Goal: Information Seeking & Learning: Compare options

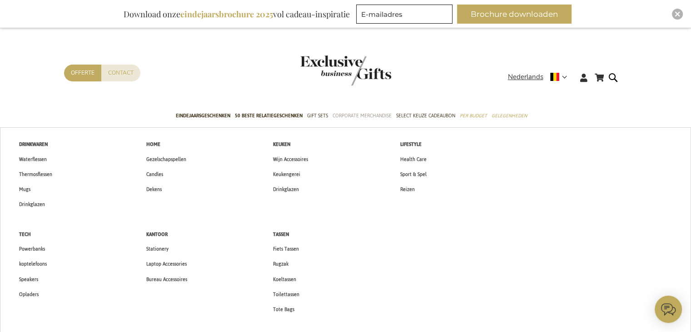
click at [354, 115] on span "Corporate Merchandise" at bounding box center [362, 116] width 59 height 10
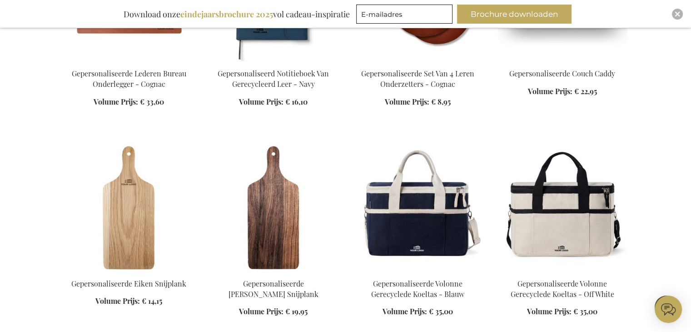
scroll to position [909, 0]
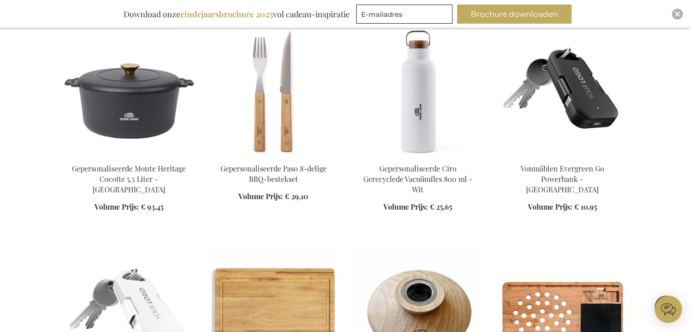
scroll to position [2636, 0]
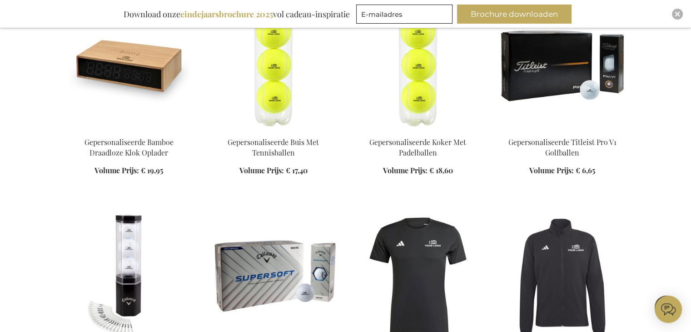
scroll to position [3045, 0]
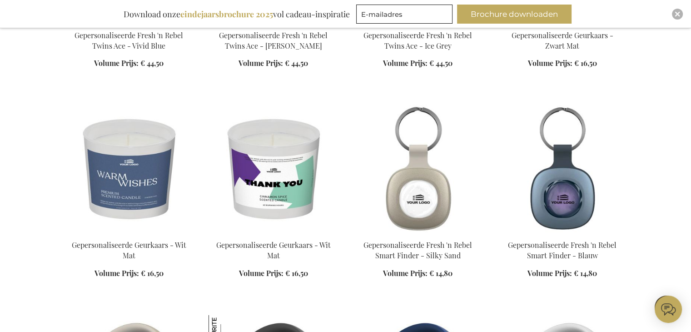
scroll to position [5453, 0]
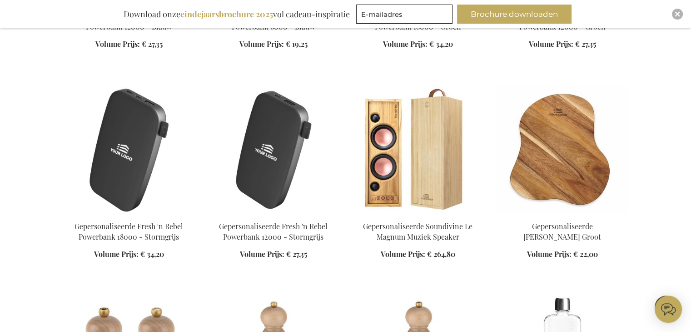
scroll to position [6407, 0]
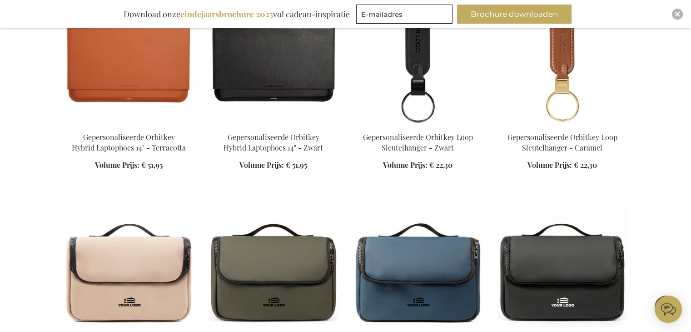
scroll to position [7862, 0]
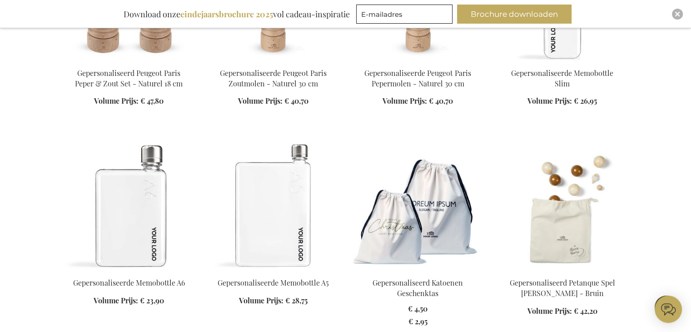
scroll to position [6589, 0]
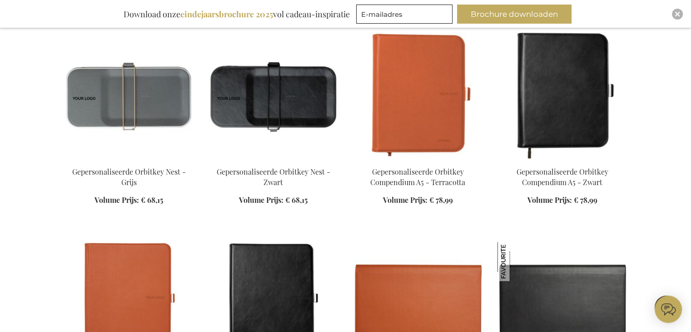
scroll to position [7453, 0]
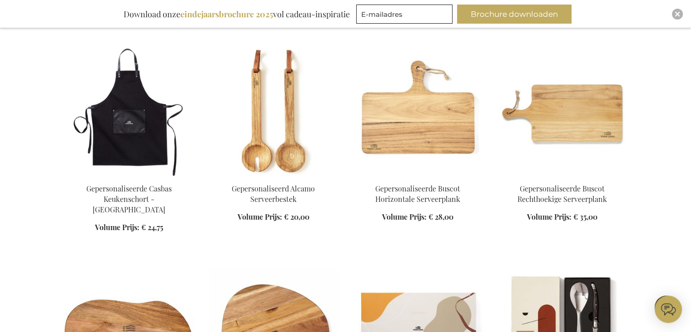
scroll to position [12179, 0]
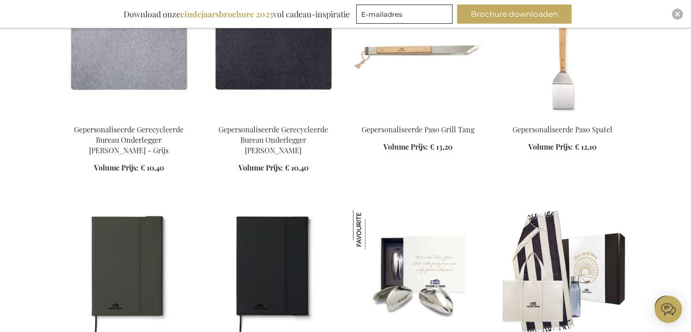
scroll to position [13178, 0]
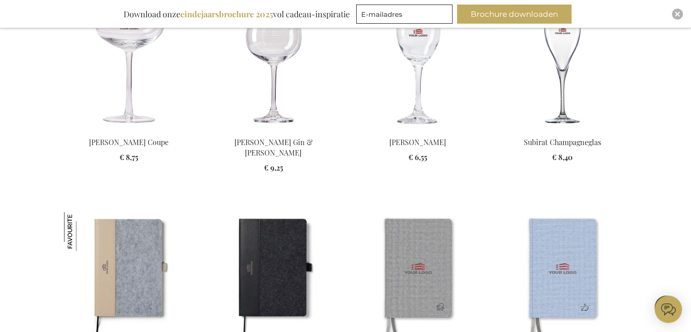
scroll to position [14269, 0]
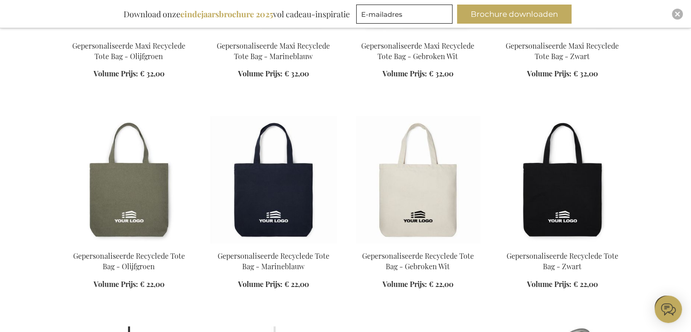
scroll to position [15223, 0]
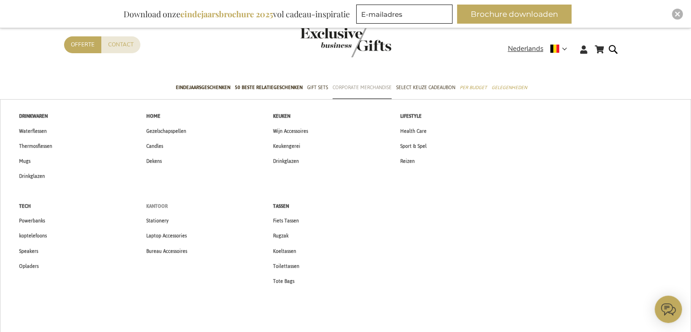
click at [156, 208] on span "Kantoor" at bounding box center [156, 206] width 21 height 10
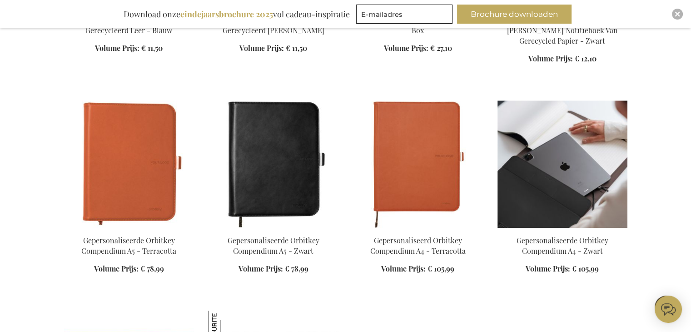
scroll to position [818, 0]
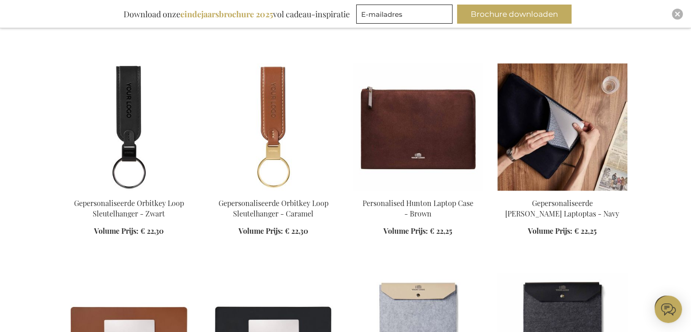
scroll to position [1182, 0]
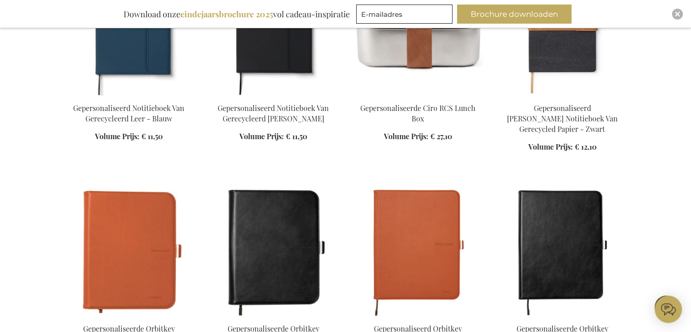
scroll to position [364, 0]
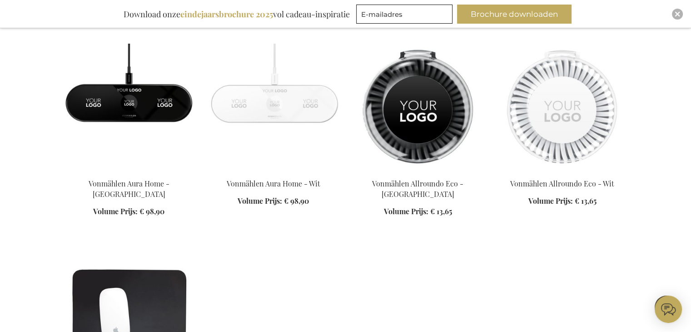
scroll to position [2727, 0]
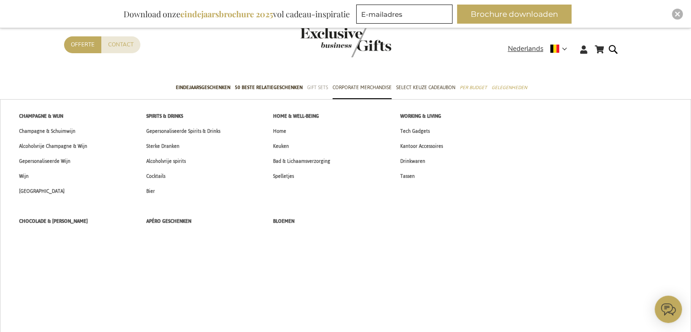
click at [318, 88] on span "Gift Sets" at bounding box center [317, 88] width 21 height 10
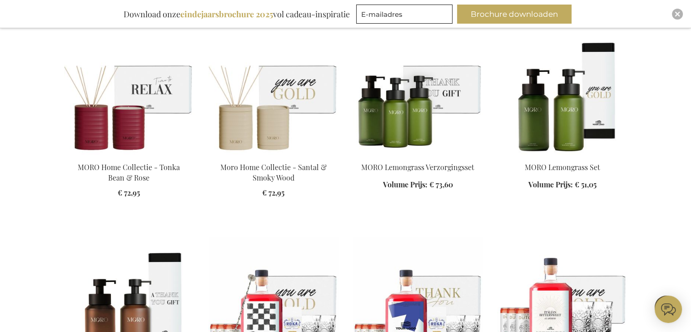
scroll to position [1045, 0]
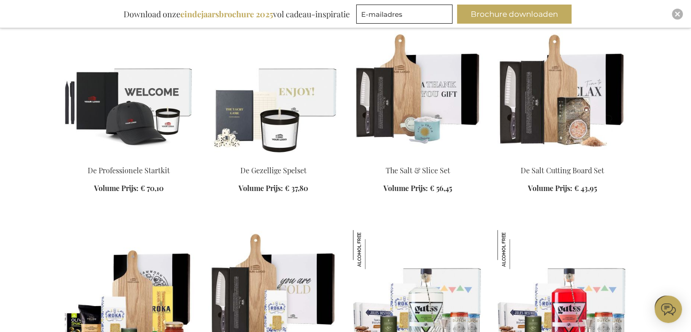
scroll to position [2090, 0]
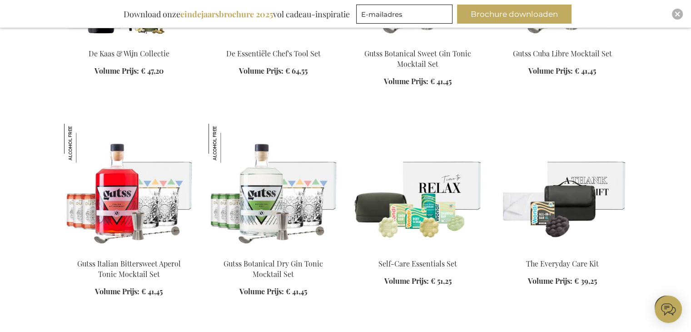
scroll to position [2636, 0]
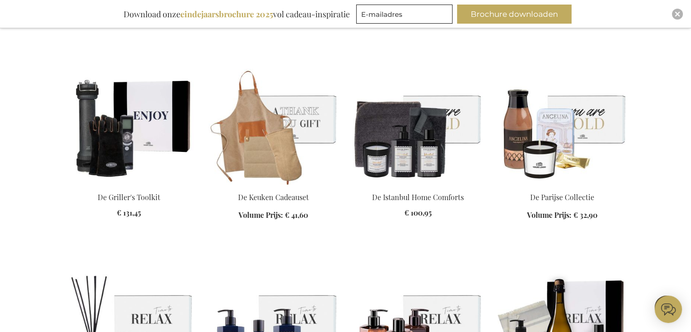
scroll to position [3454, 0]
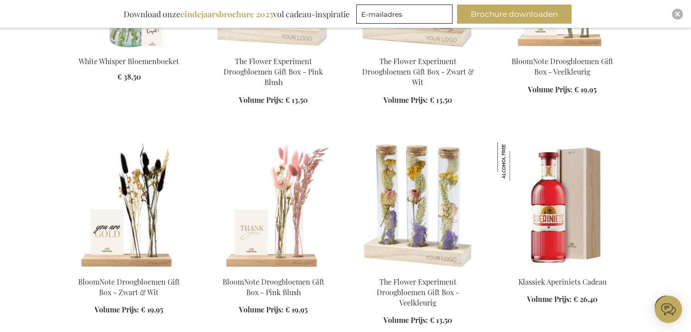
scroll to position [6044, 0]
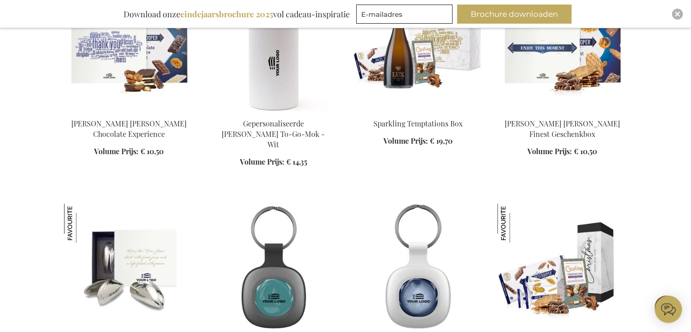
scroll to position [6589, 0]
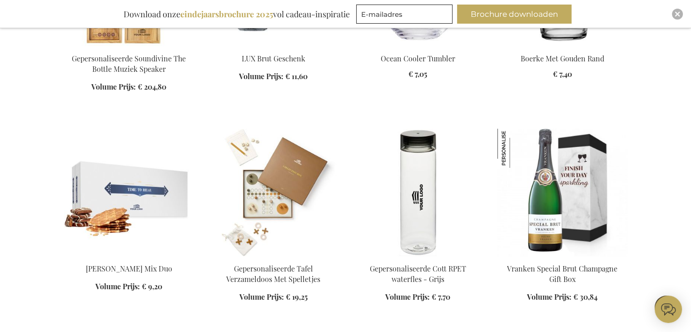
scroll to position [6998, 0]
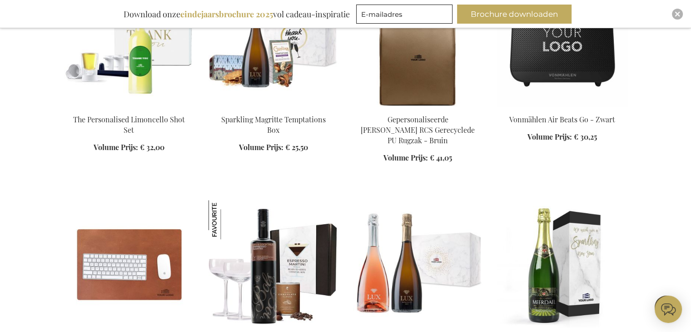
scroll to position [7589, 0]
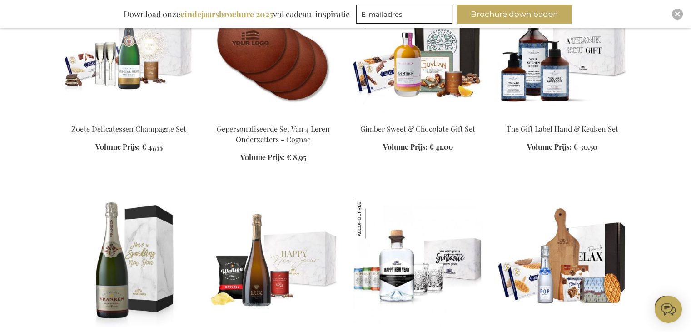
scroll to position [8452, 0]
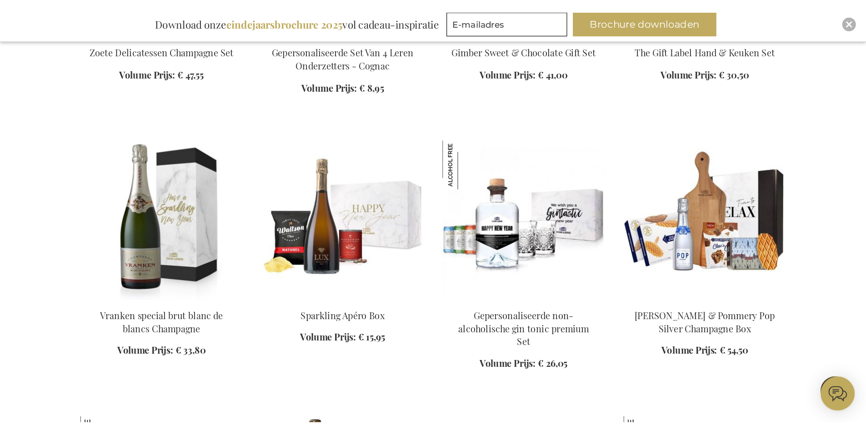
scroll to position [8498, 0]
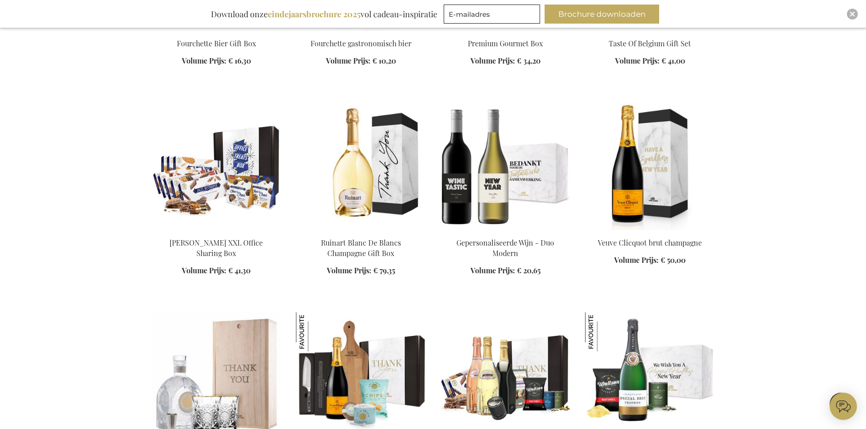
scroll to position [9134, 0]
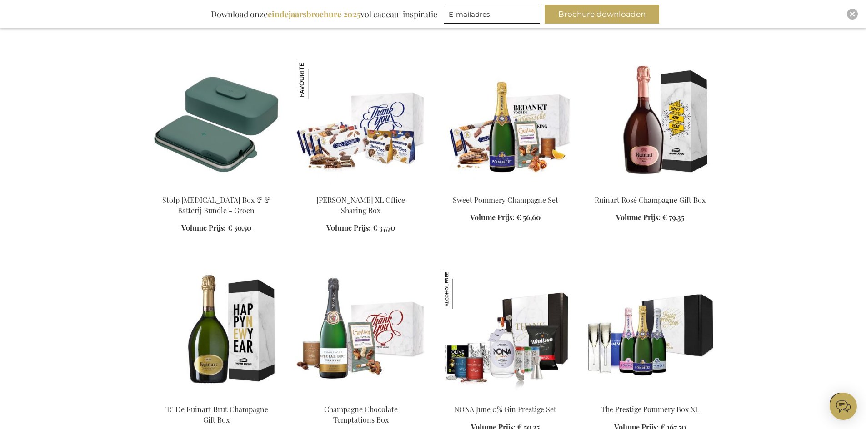
scroll to position [10315, 0]
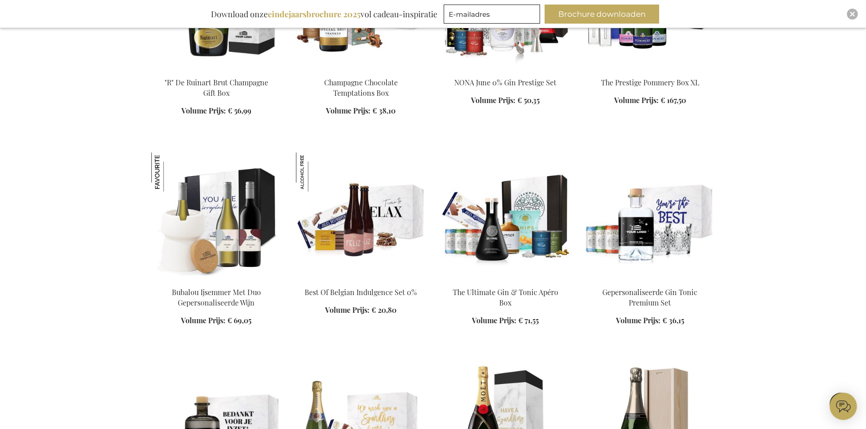
scroll to position [10634, 0]
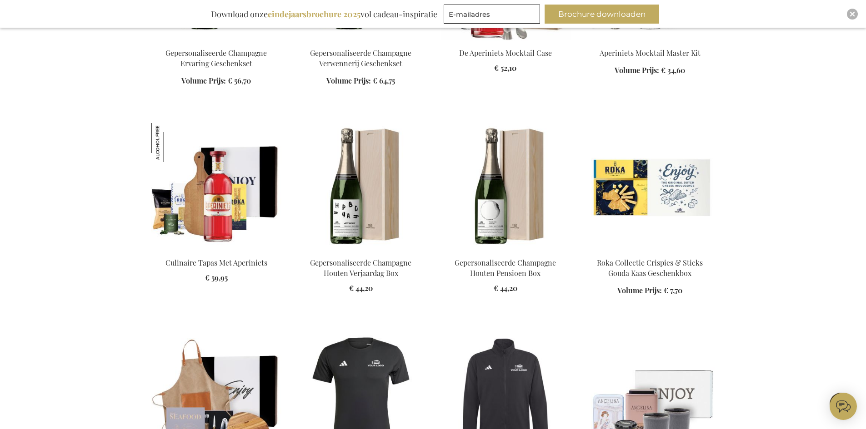
scroll to position [11679, 0]
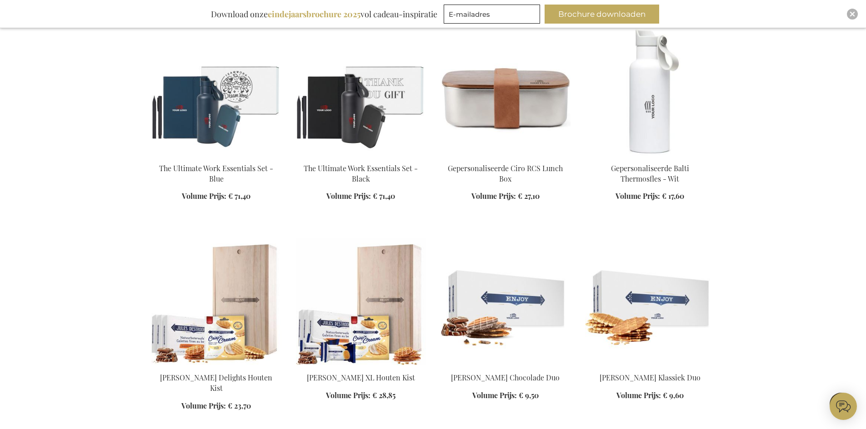
scroll to position [12951, 0]
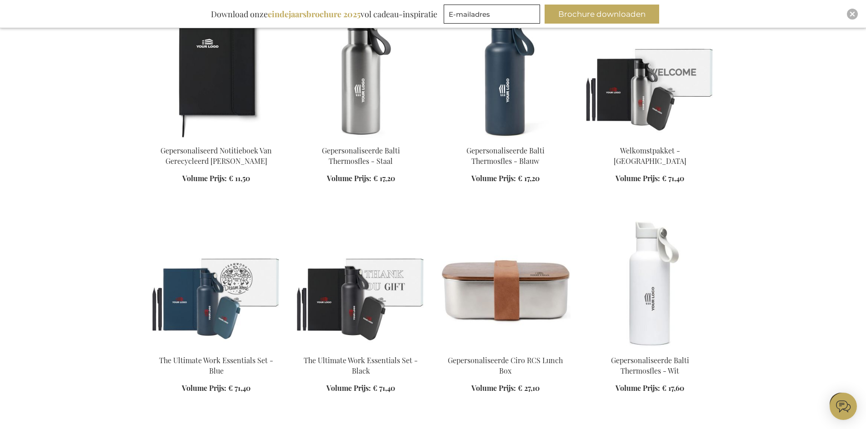
scroll to position [12724, 0]
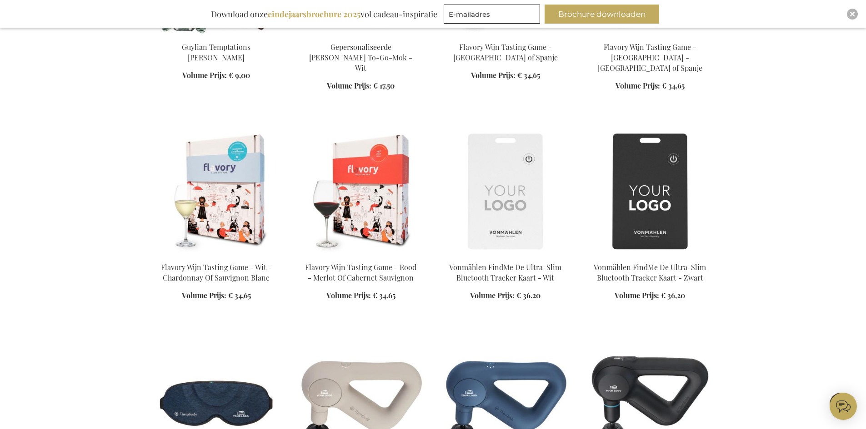
scroll to position [13315, 0]
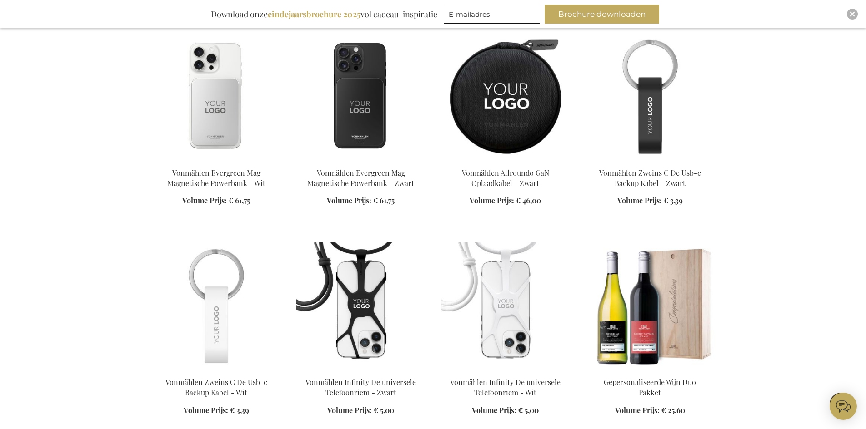
scroll to position [14087, 0]
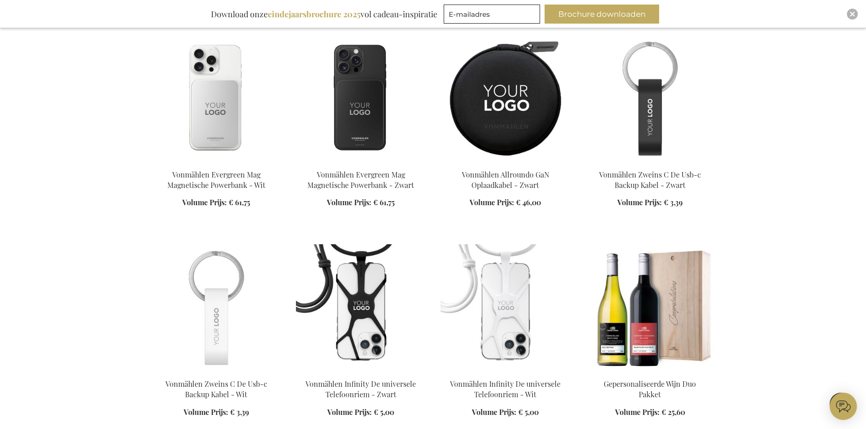
scroll to position [13951, 0]
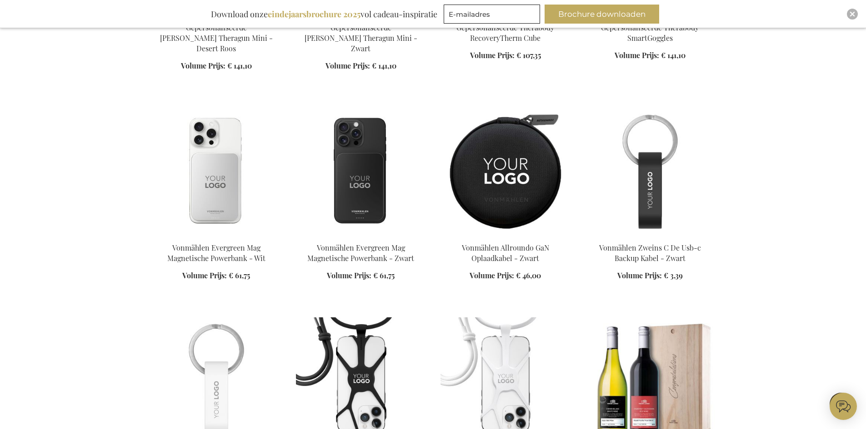
scroll to position [13996, 0]
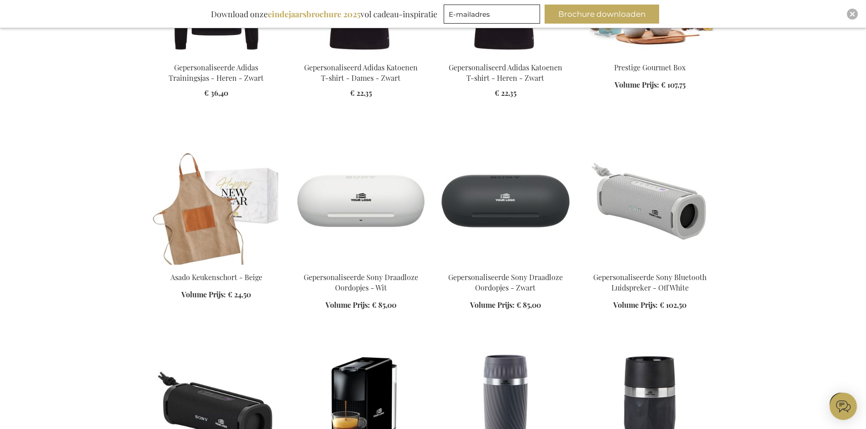
scroll to position [15223, 0]
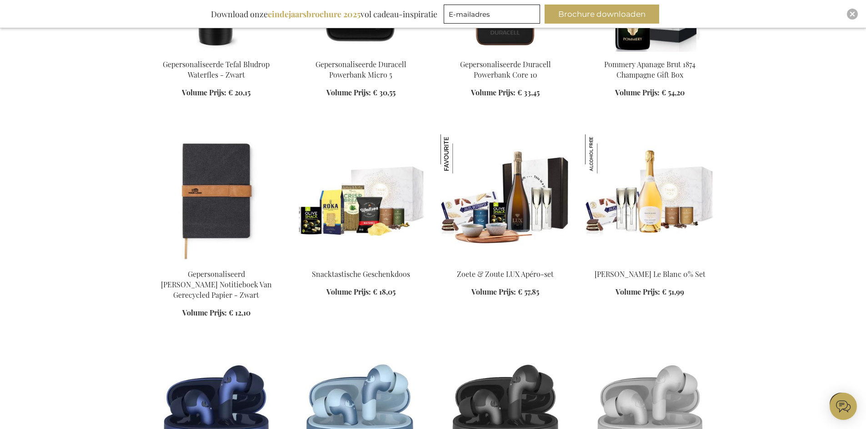
scroll to position [15950, 0]
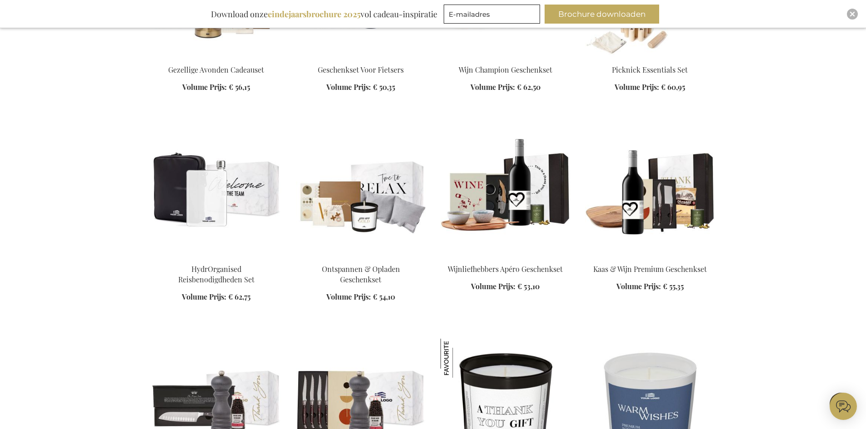
scroll to position [16587, 0]
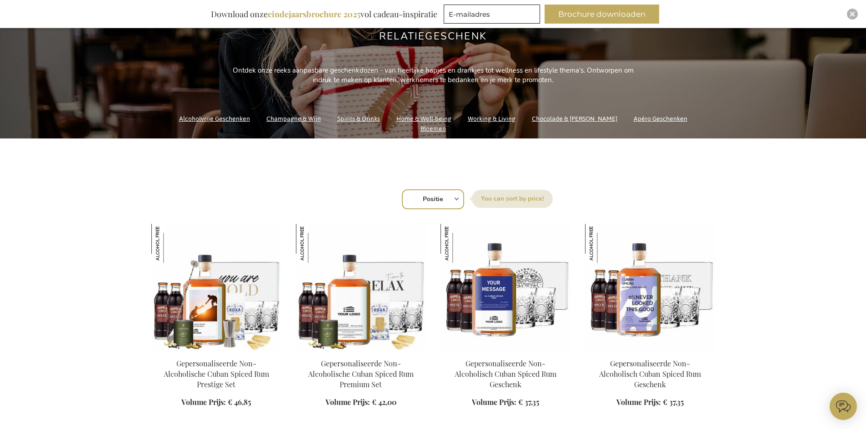
scroll to position [182, 0]
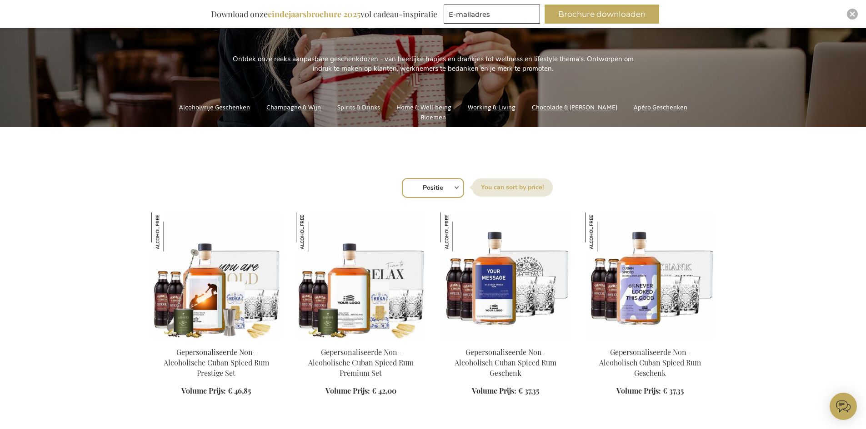
click at [453, 186] on select "Positie Best Sellers Meest bekeken Nieuw Biggest Saving Price: low to high Pric…" at bounding box center [433, 188] width 62 height 20
select select "price_asc"
click at [402, 178] on select "Positie Best Sellers Meest bekeken Nieuw Biggest Saving Price: low to high Pric…" at bounding box center [433, 188] width 62 height 20
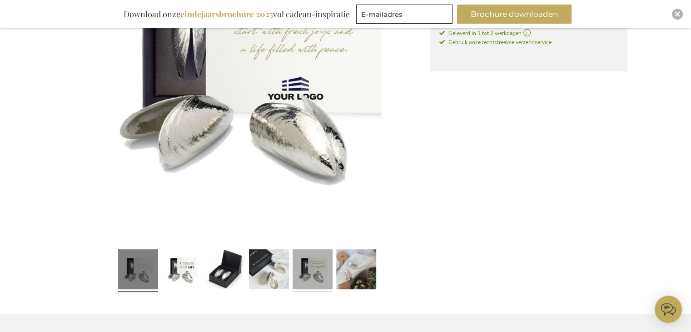
click at [319, 280] on link at bounding box center [313, 271] width 40 height 50
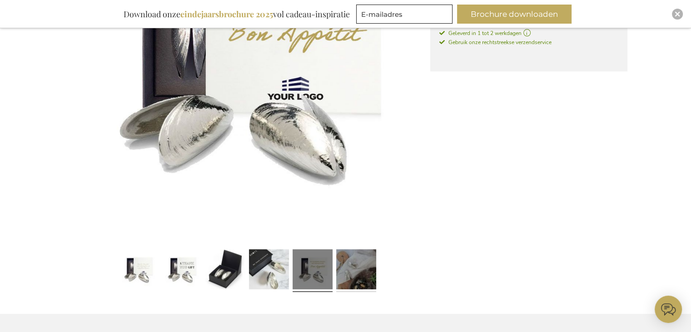
click at [348, 278] on link at bounding box center [356, 271] width 40 height 50
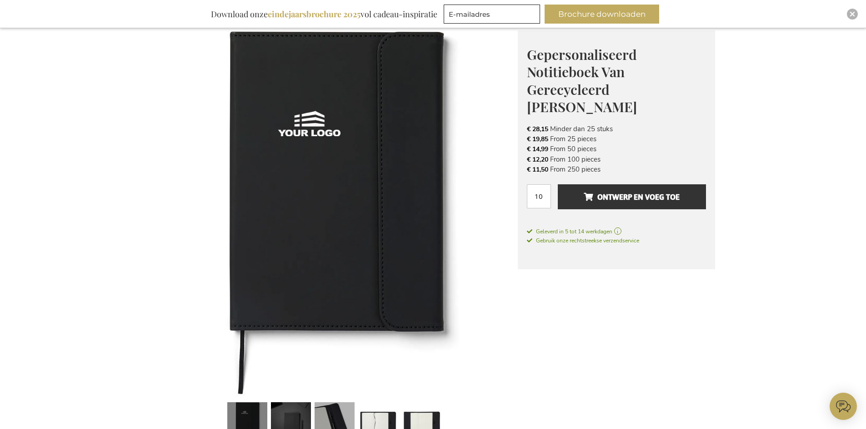
click at [337, 418] on link at bounding box center [334, 424] width 40 height 50
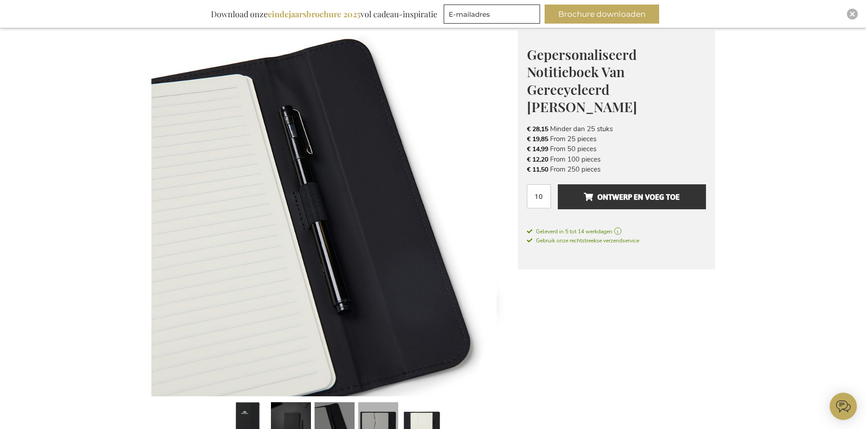
click at [380, 414] on link at bounding box center [378, 424] width 40 height 50
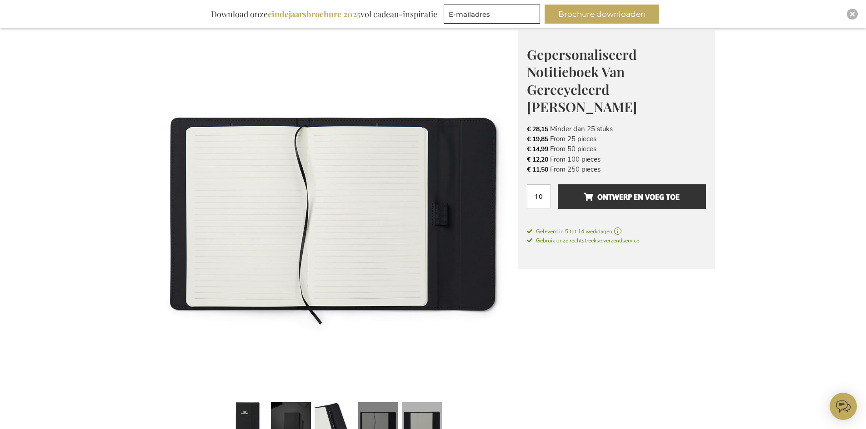
drag, startPoint x: 418, startPoint y: 414, endPoint x: 415, endPoint y: 400, distance: 14.8
click at [419, 414] on link at bounding box center [422, 424] width 40 height 50
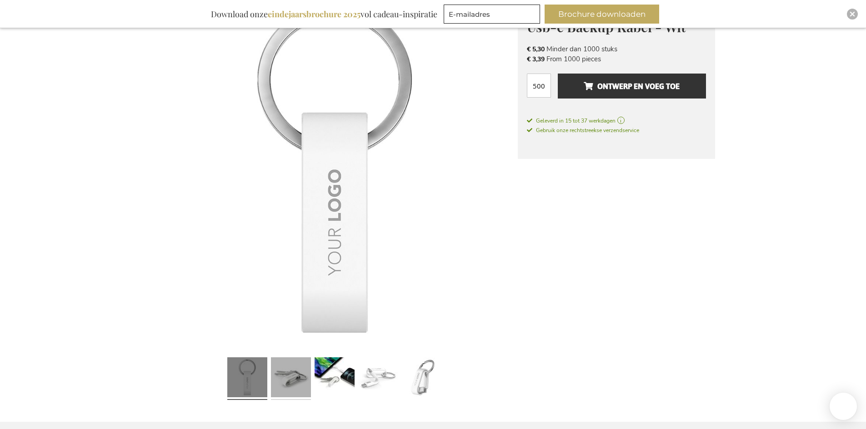
click at [302, 394] on link at bounding box center [291, 379] width 40 height 50
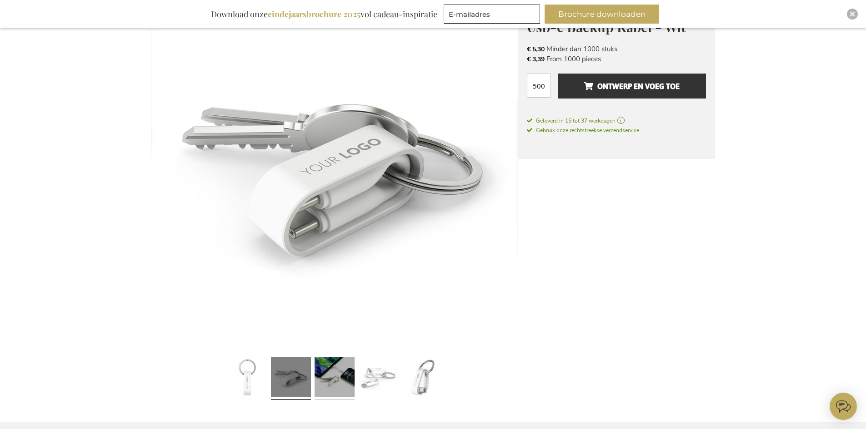
click at [339, 380] on link at bounding box center [334, 379] width 40 height 50
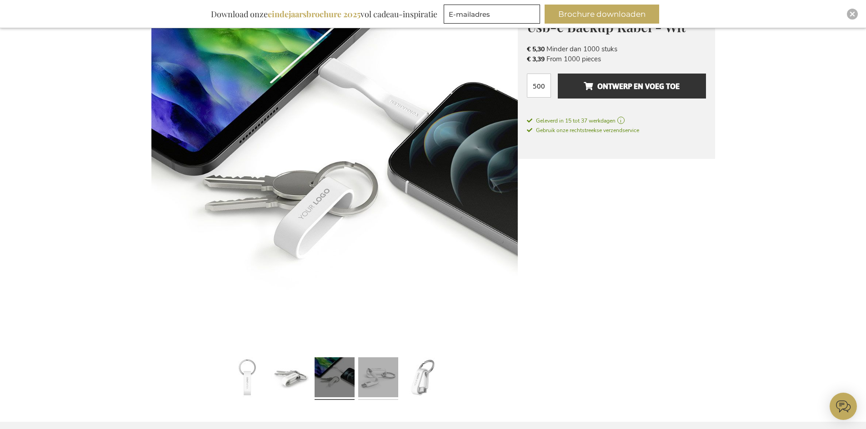
click at [394, 376] on link at bounding box center [378, 379] width 40 height 50
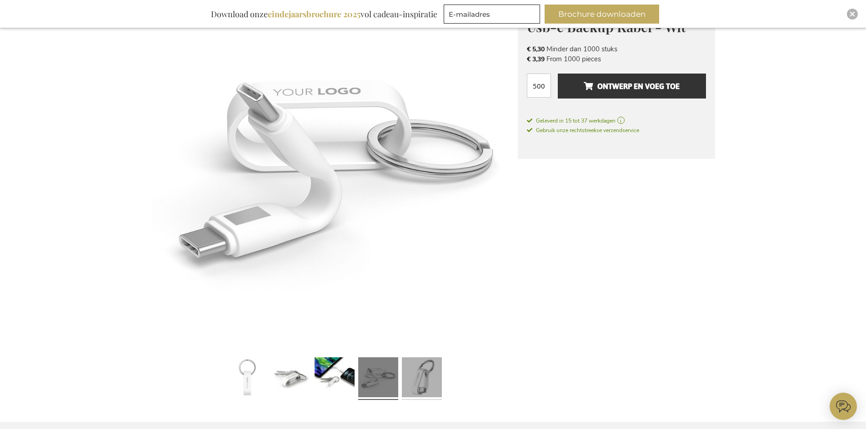
click at [419, 377] on link at bounding box center [422, 379] width 40 height 50
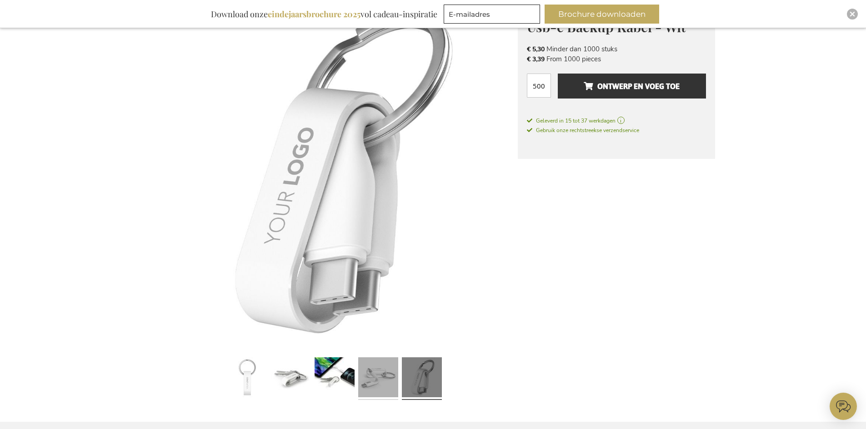
click at [376, 379] on link at bounding box center [378, 379] width 40 height 50
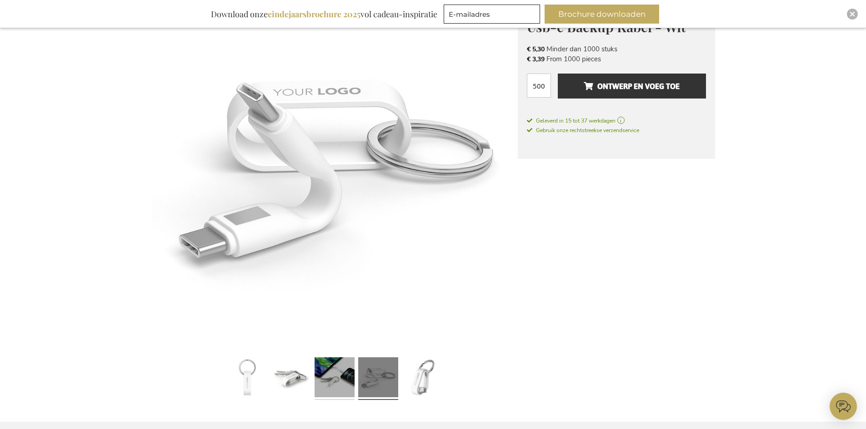
click at [336, 382] on link at bounding box center [334, 379] width 40 height 50
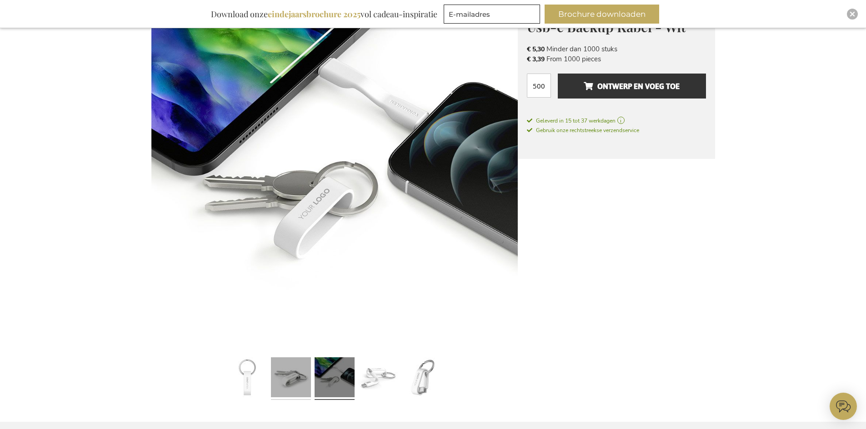
click at [280, 369] on link at bounding box center [291, 379] width 40 height 50
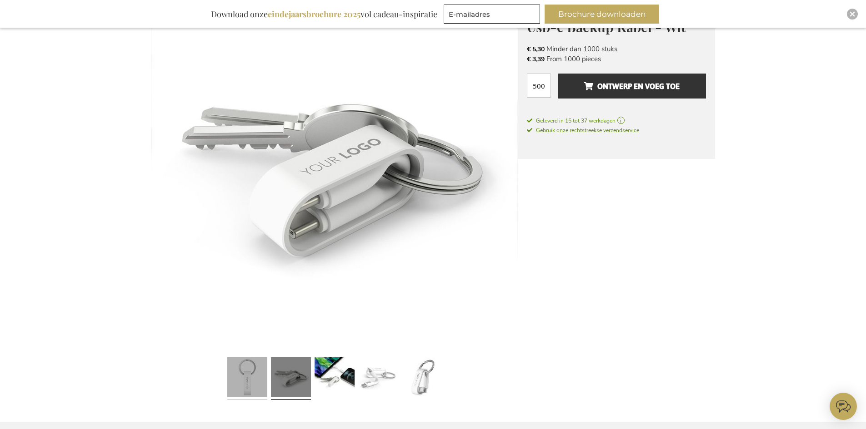
click at [254, 374] on link at bounding box center [247, 379] width 40 height 50
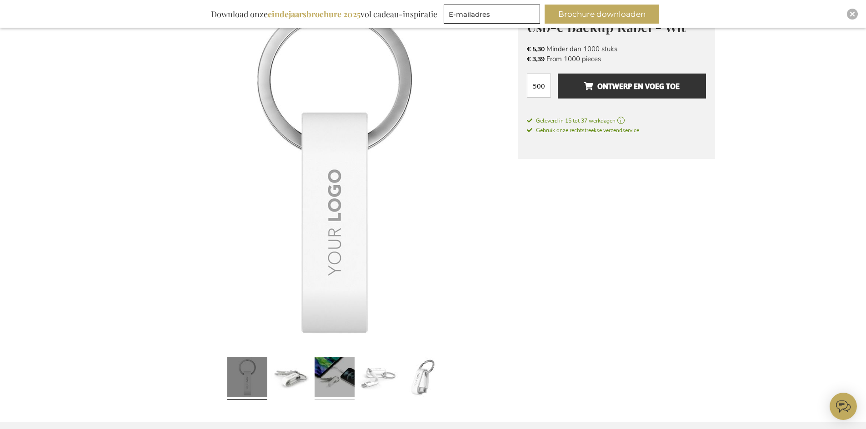
click at [328, 368] on link at bounding box center [334, 379] width 40 height 50
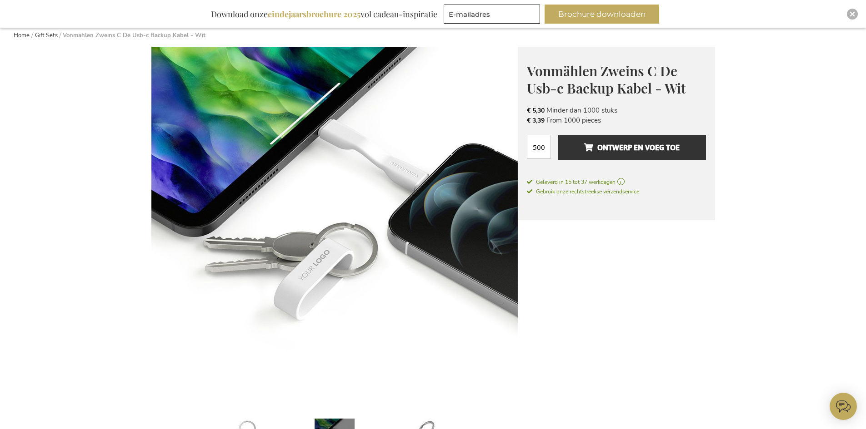
scroll to position [28, 0]
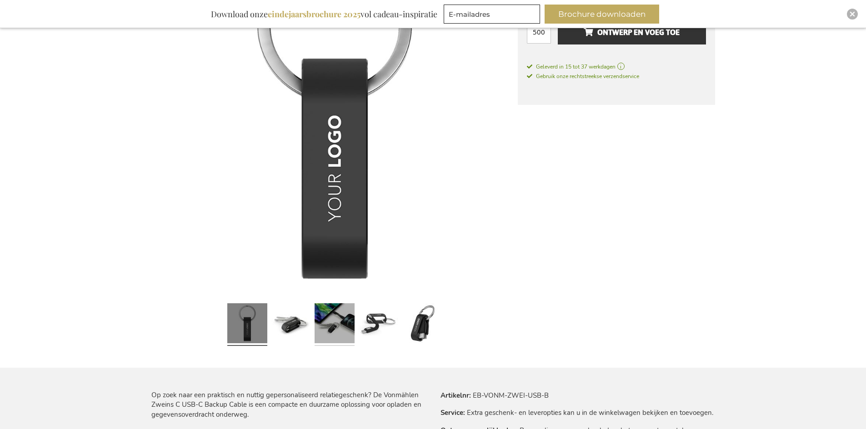
click at [325, 321] on link at bounding box center [334, 325] width 40 height 50
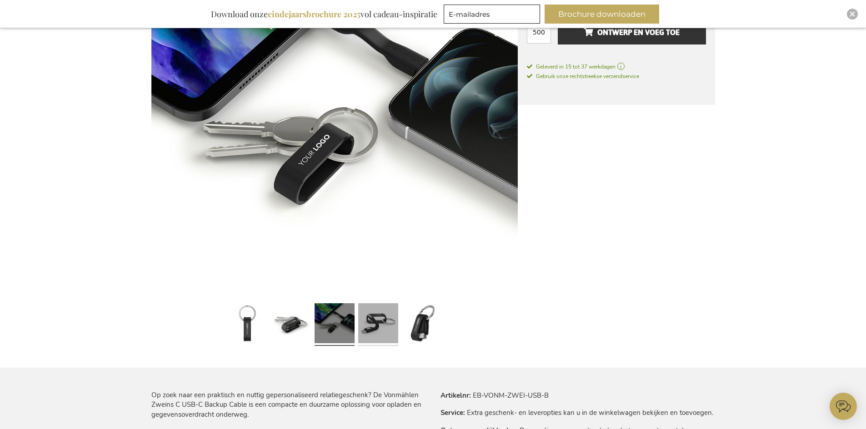
click at [382, 320] on link at bounding box center [378, 325] width 40 height 50
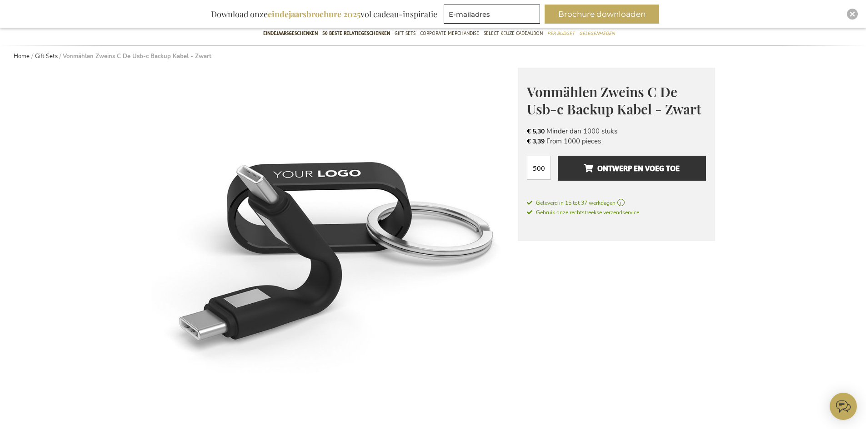
scroll to position [173, 0]
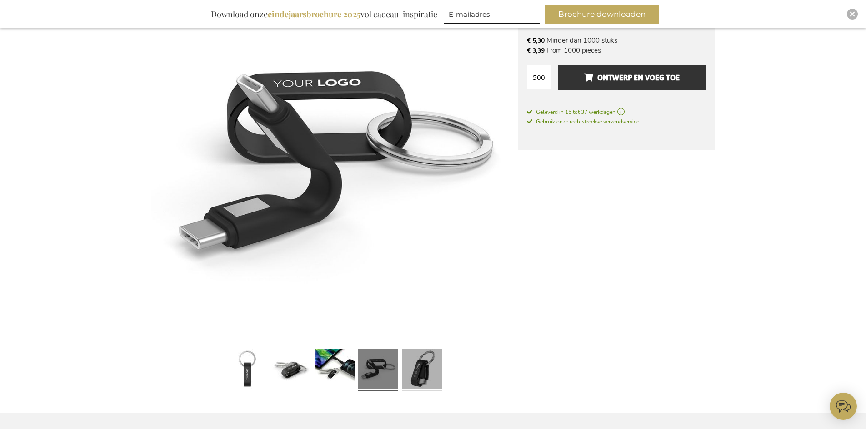
click at [429, 374] on link at bounding box center [422, 370] width 40 height 50
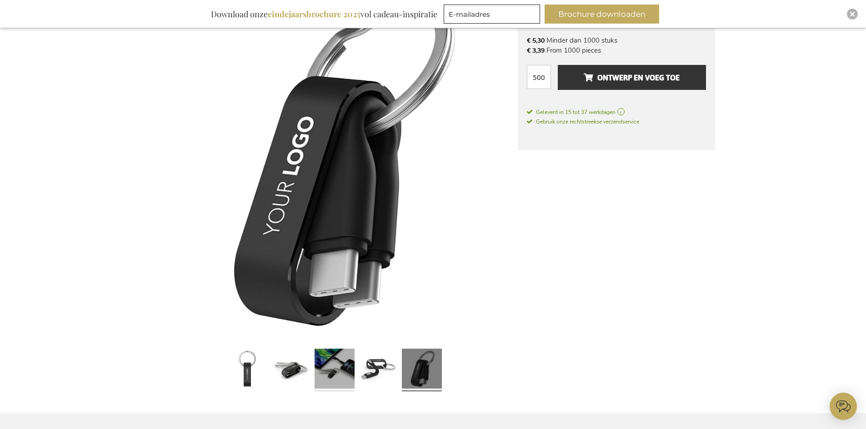
click at [327, 380] on link at bounding box center [334, 370] width 40 height 50
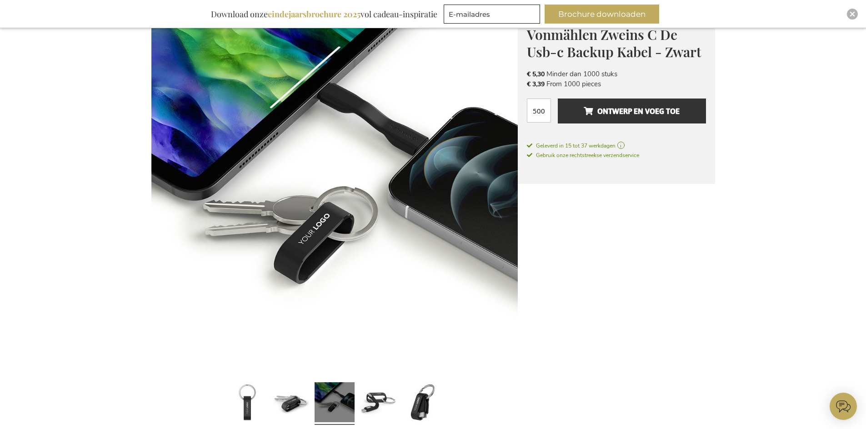
scroll to position [82, 0]
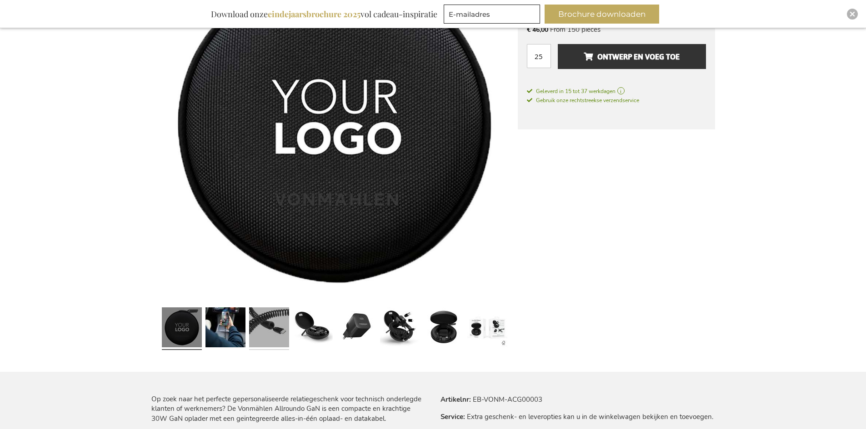
scroll to position [215, 0]
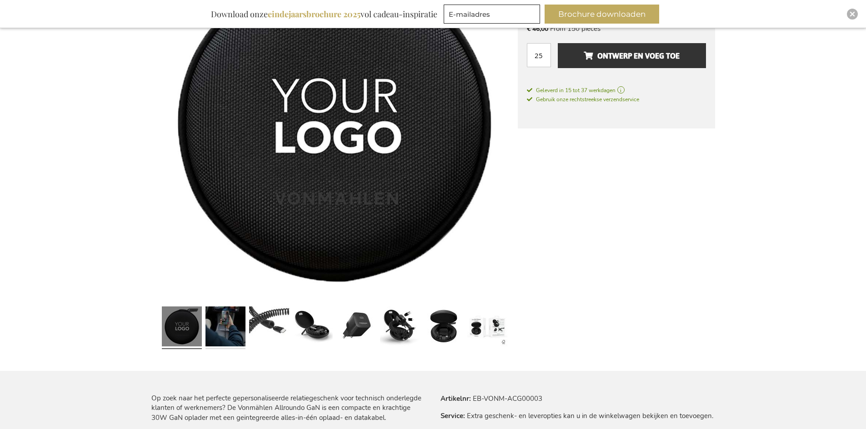
click at [225, 336] on link at bounding box center [225, 328] width 40 height 50
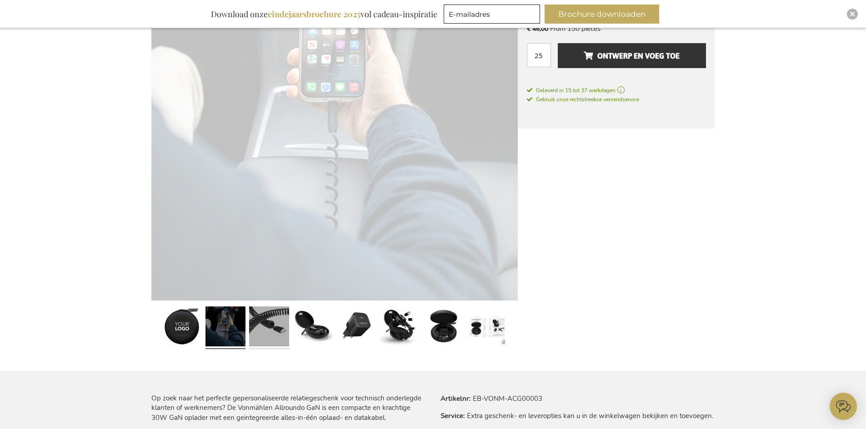
scroll to position [0, 0]
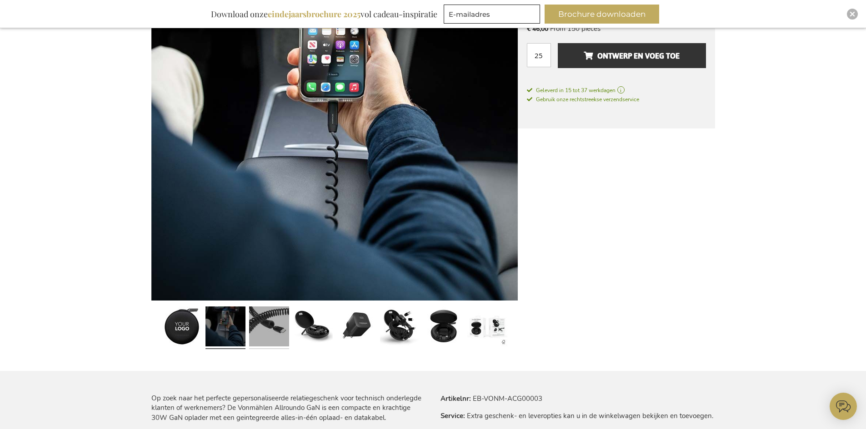
click at [273, 323] on link at bounding box center [269, 328] width 40 height 50
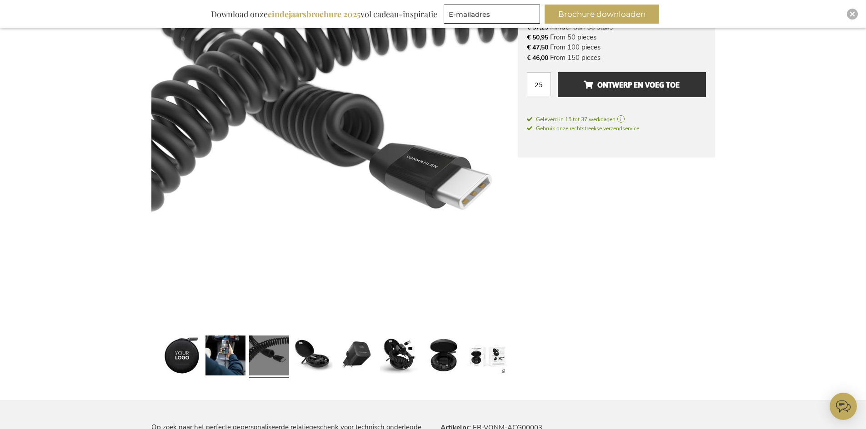
scroll to position [170, 0]
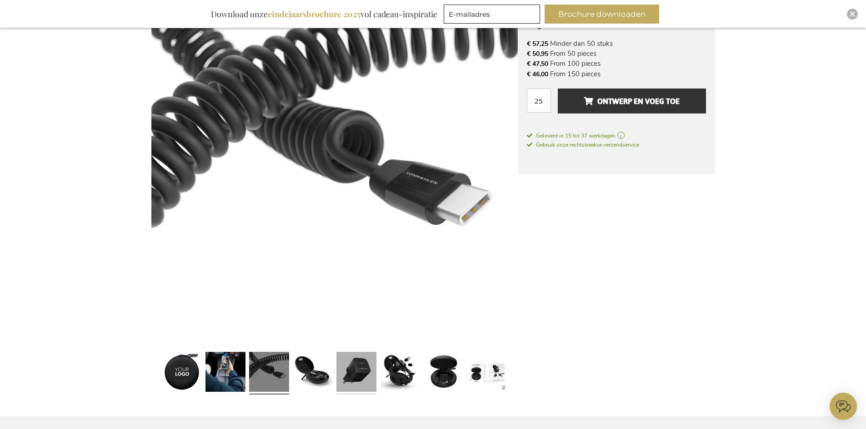
drag, startPoint x: 329, startPoint y: 381, endPoint x: 341, endPoint y: 377, distance: 13.5
click at [329, 380] on link at bounding box center [313, 374] width 40 height 50
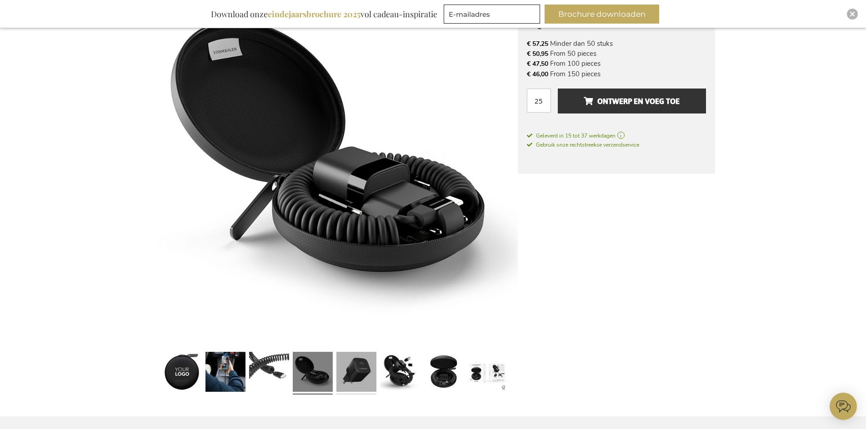
click at [357, 381] on link at bounding box center [356, 374] width 40 height 50
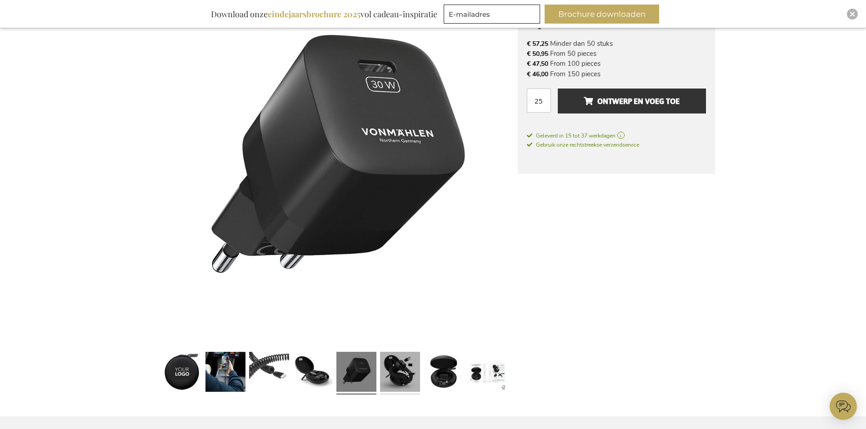
click at [405, 374] on link at bounding box center [400, 374] width 40 height 50
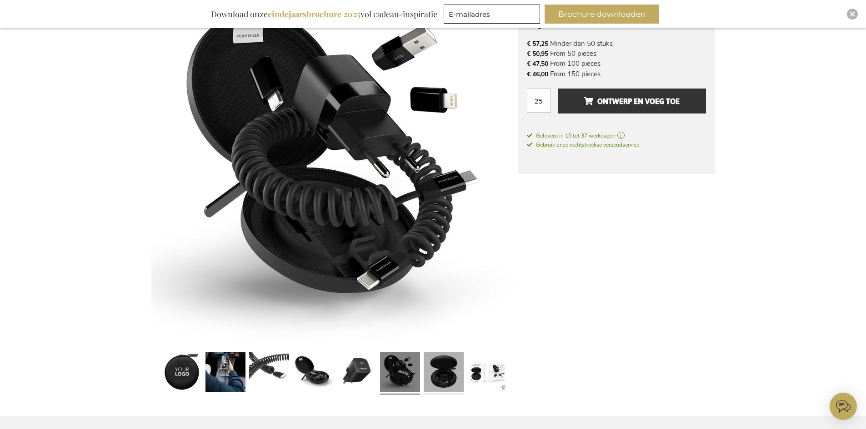
click at [442, 370] on link at bounding box center [444, 374] width 40 height 50
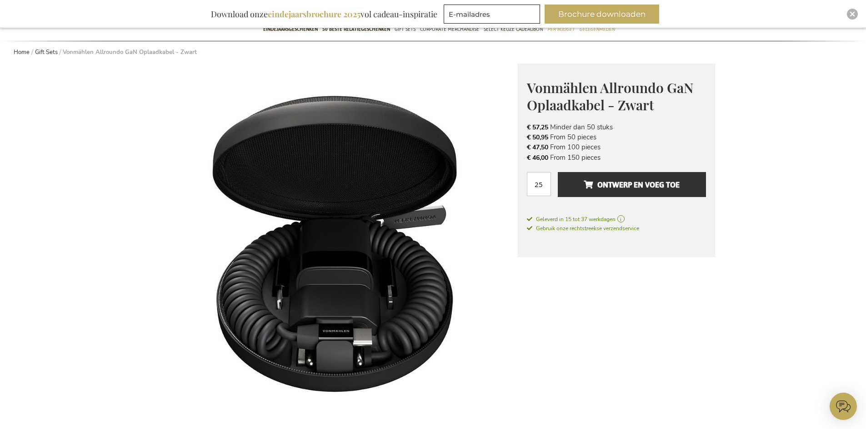
scroll to position [79, 0]
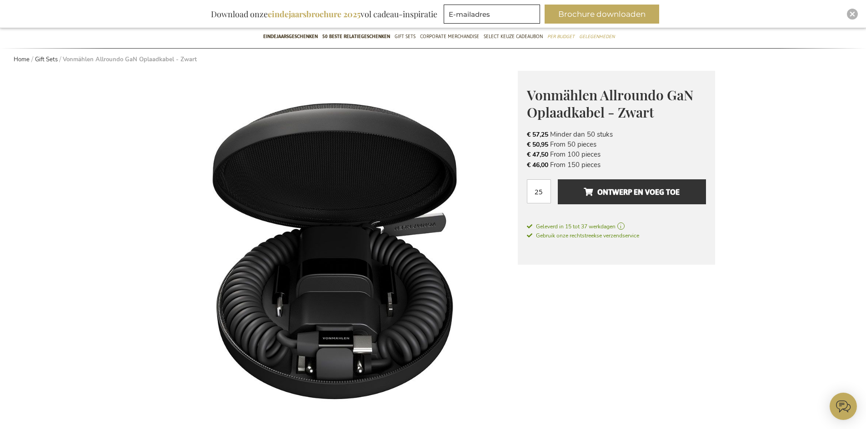
drag, startPoint x: 527, startPoint y: 153, endPoint x: 607, endPoint y: 153, distance: 80.4
click at [607, 153] on li "€ 47,50 From 100 pieces" at bounding box center [616, 155] width 179 height 10
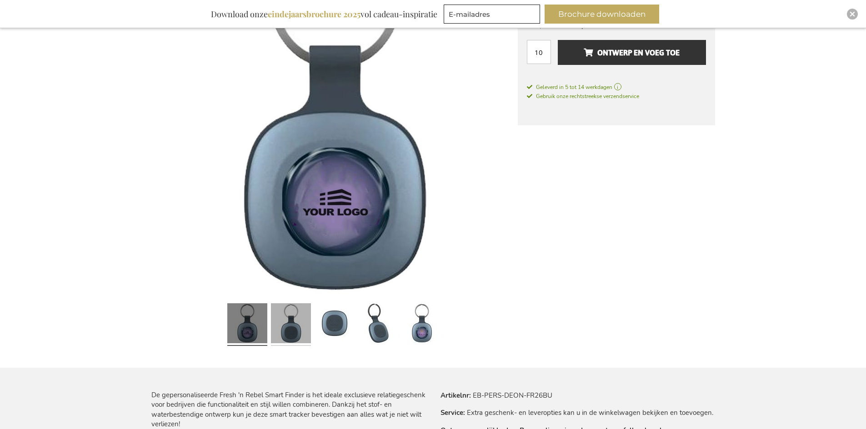
click at [293, 309] on link at bounding box center [291, 325] width 40 height 50
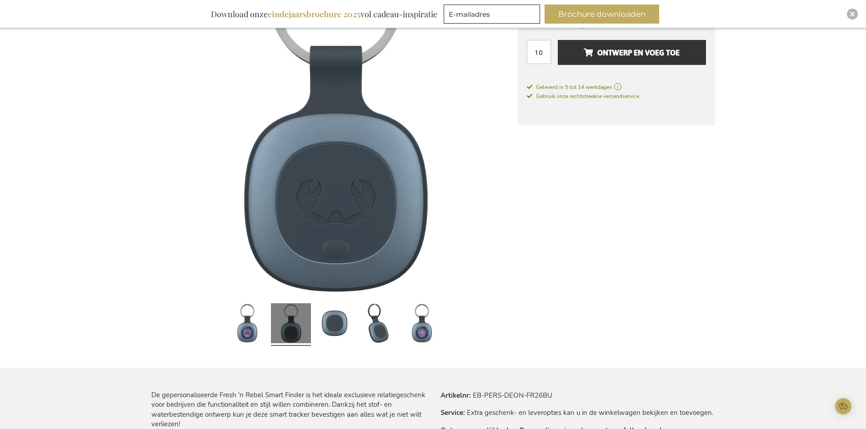
click at [357, 325] on div at bounding box center [378, 325] width 44 height 50
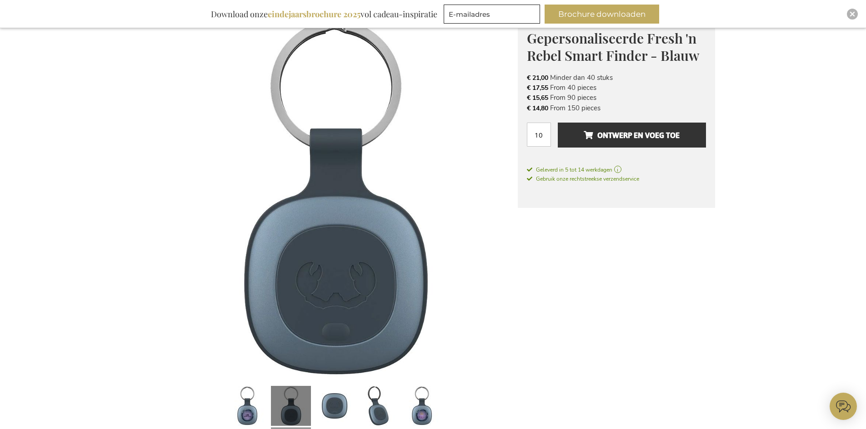
scroll to position [37, 0]
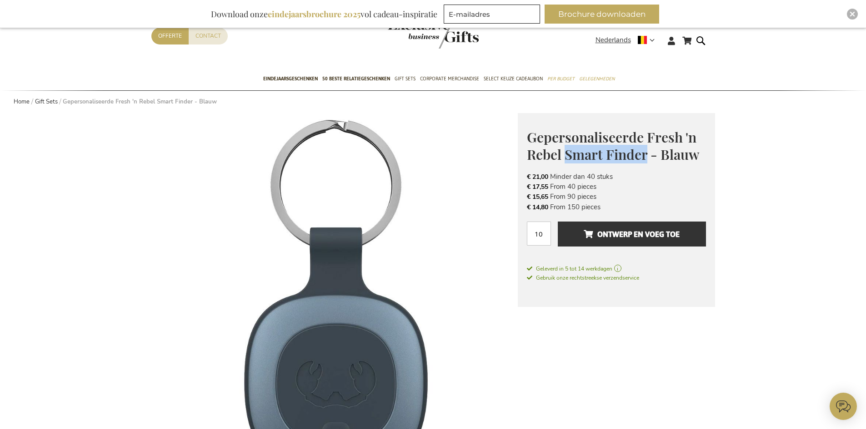
drag, startPoint x: 647, startPoint y: 154, endPoint x: 564, endPoint y: 155, distance: 82.7
click at [564, 155] on span "Gepersonaliseerde Fresh 'n Rebel Smart Finder - Blauw" at bounding box center [613, 146] width 172 height 36
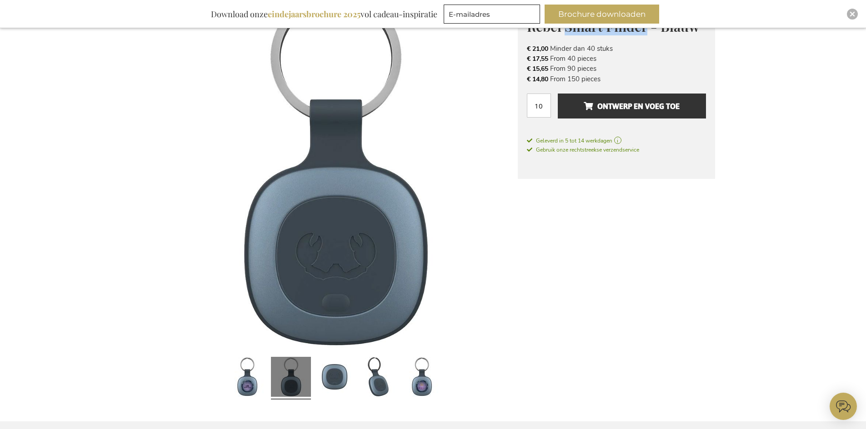
scroll to position [219, 0]
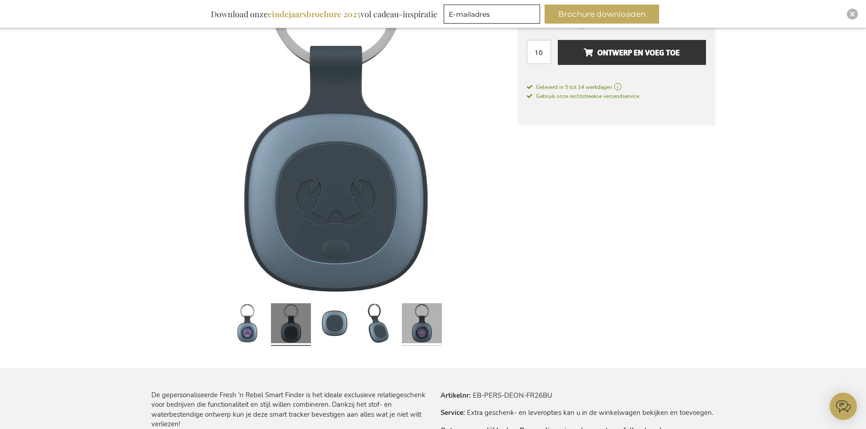
click at [423, 331] on link at bounding box center [422, 325] width 40 height 50
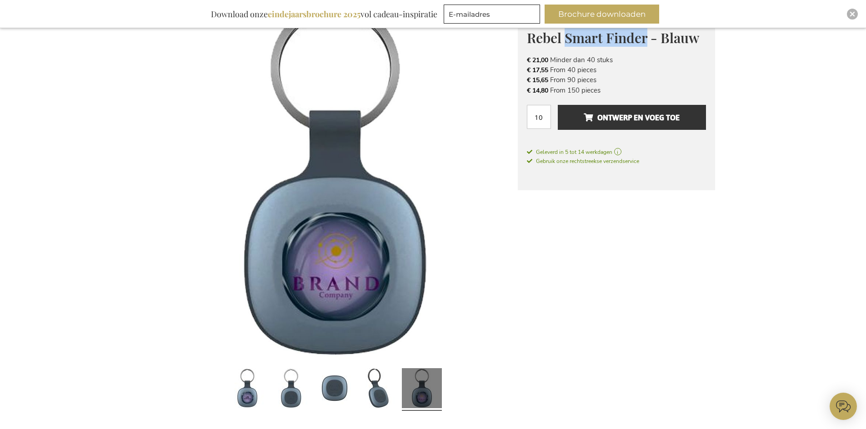
scroll to position [82, 0]
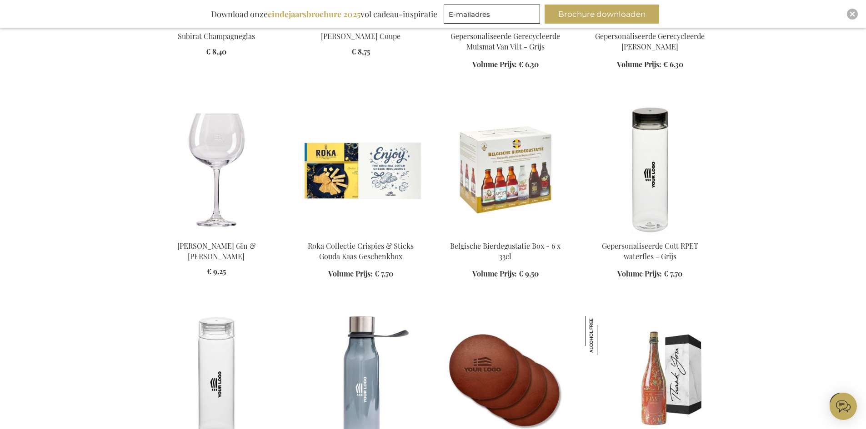
scroll to position [954, 0]
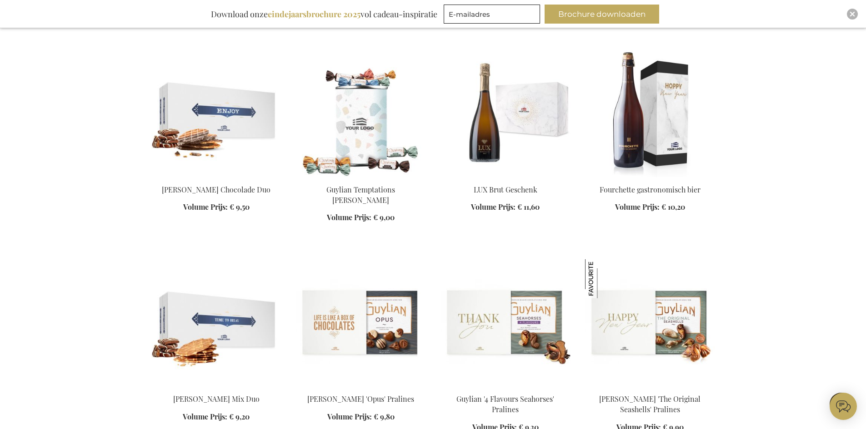
scroll to position [1454, 0]
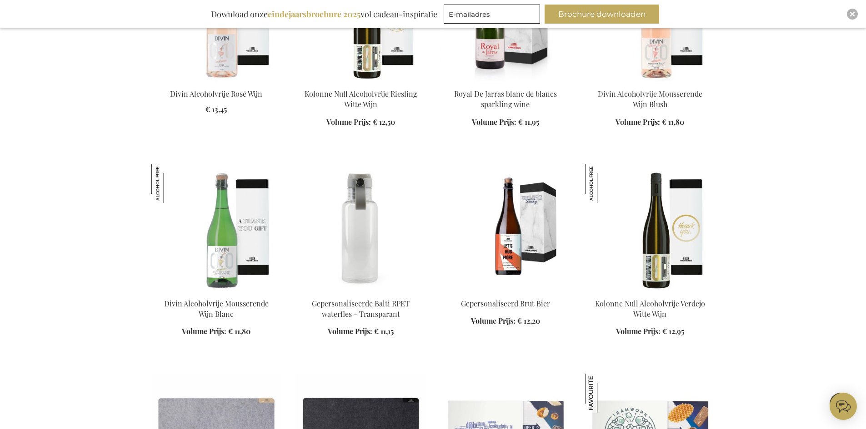
scroll to position [2136, 0]
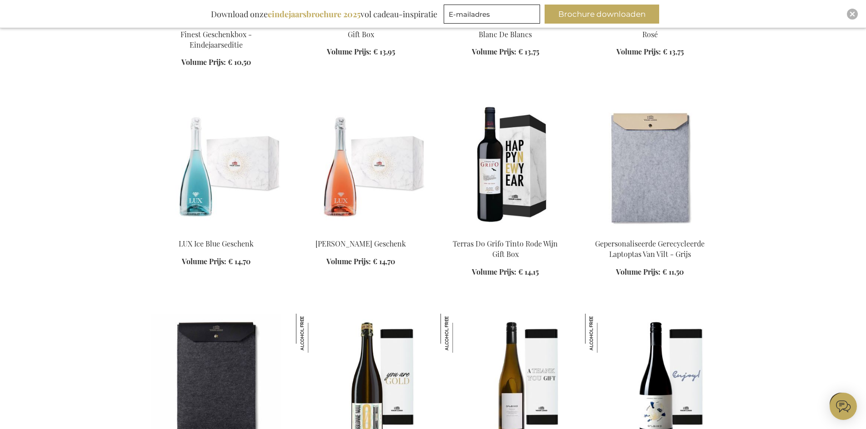
scroll to position [2863, 0]
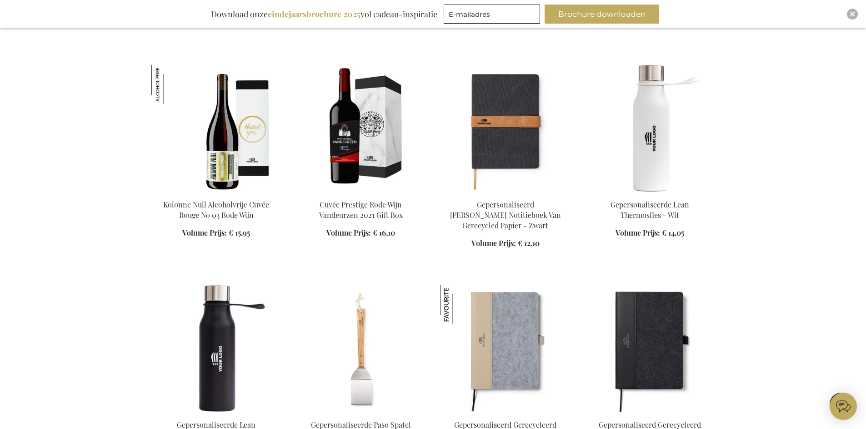
scroll to position [3408, 0]
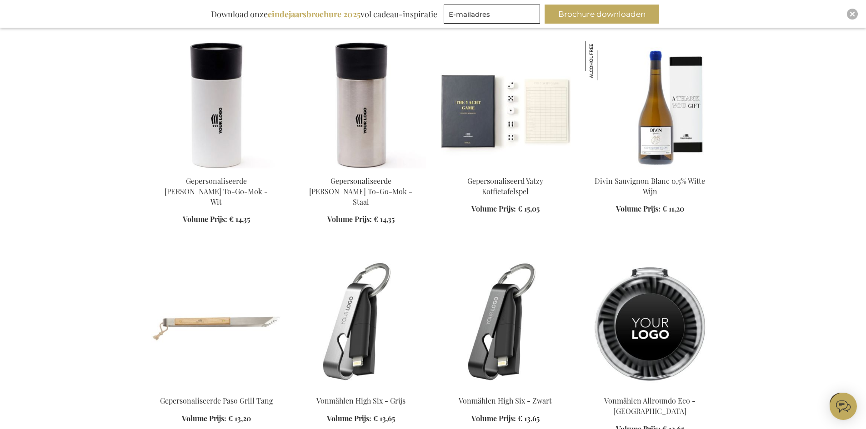
scroll to position [3954, 0]
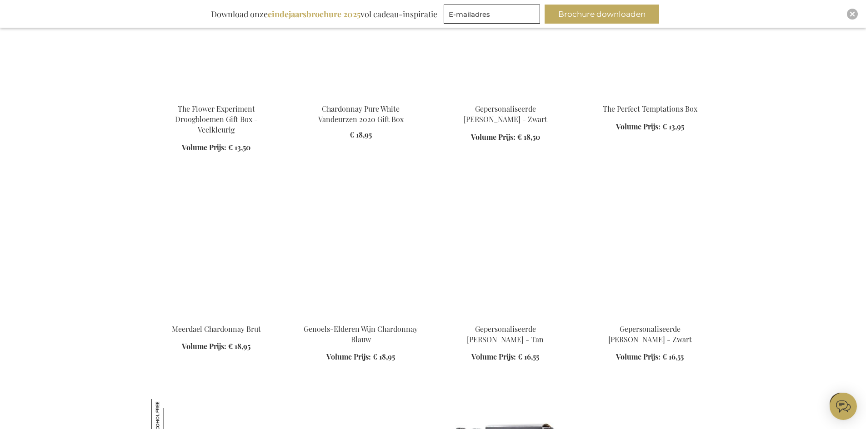
scroll to position [4817, 0]
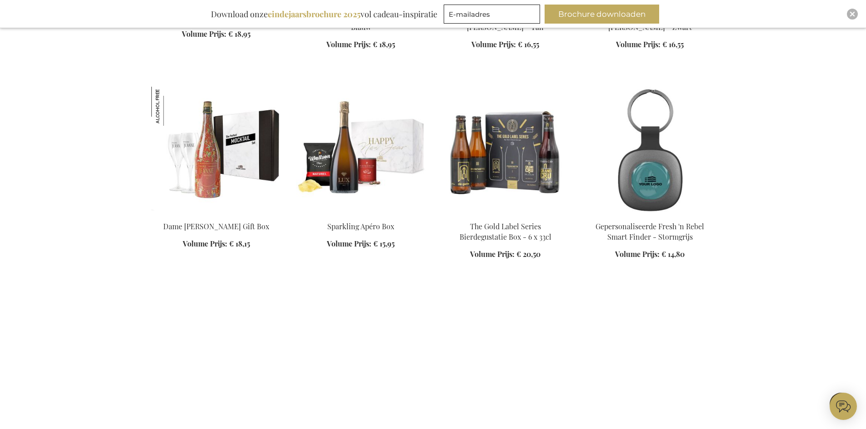
scroll to position [5044, 0]
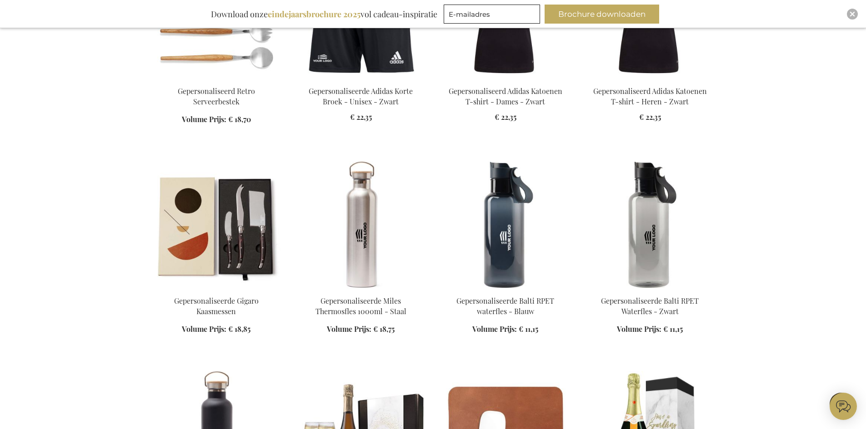
scroll to position [5862, 0]
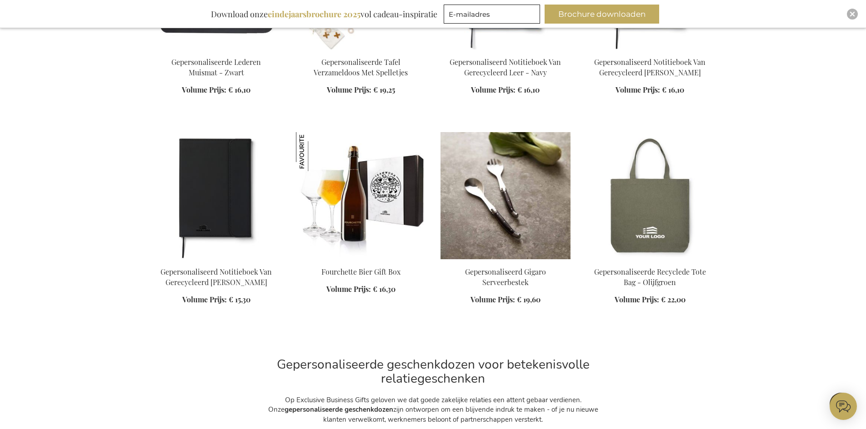
scroll to position [6407, 0]
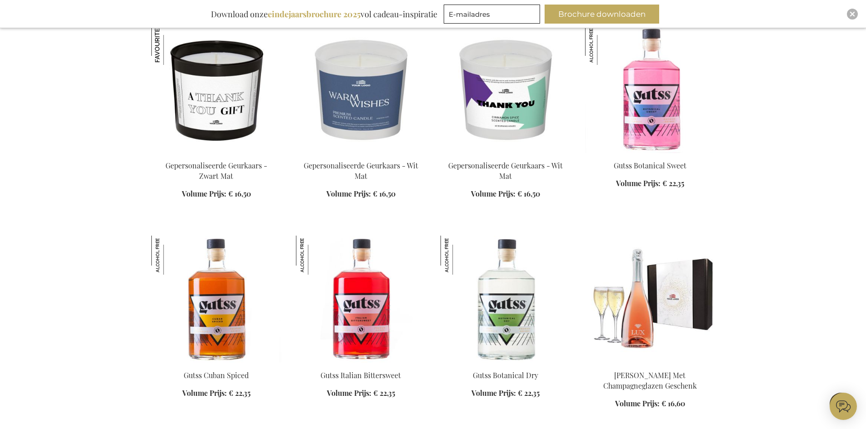
scroll to position [6953, 0]
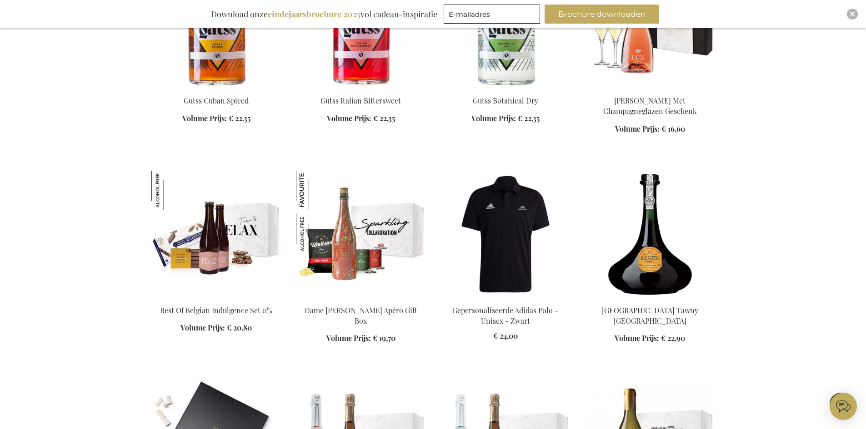
scroll to position [7225, 0]
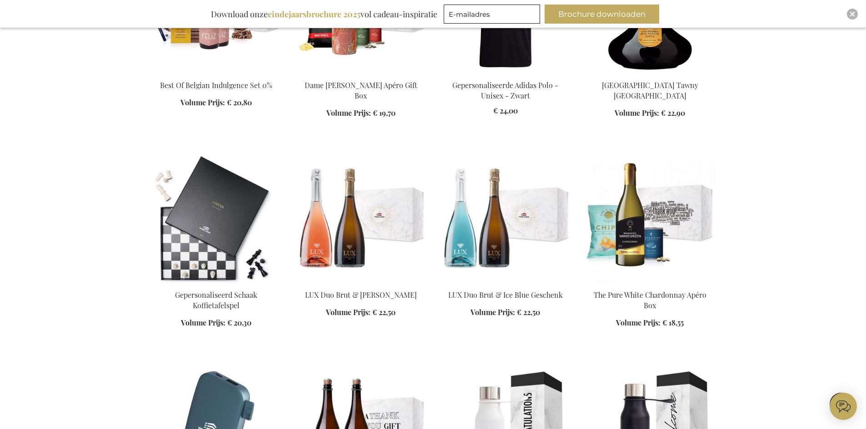
scroll to position [7453, 0]
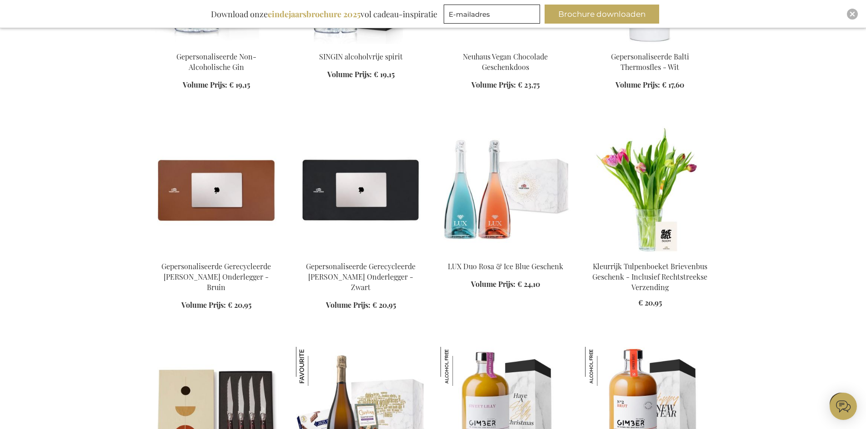
scroll to position [8407, 0]
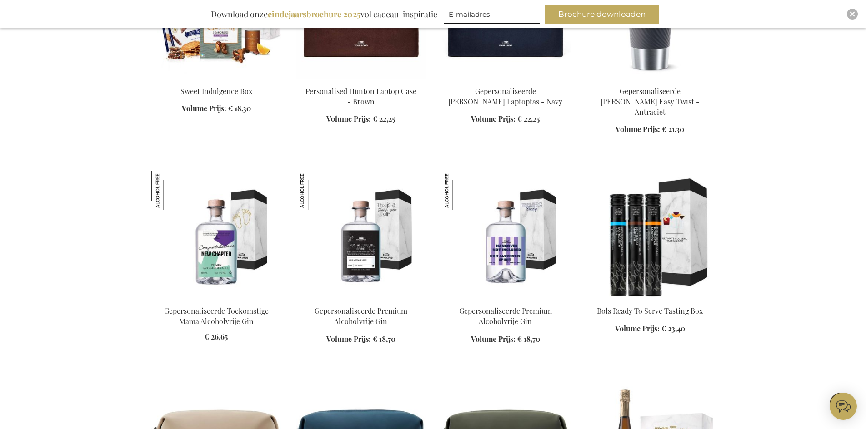
scroll to position [9134, 0]
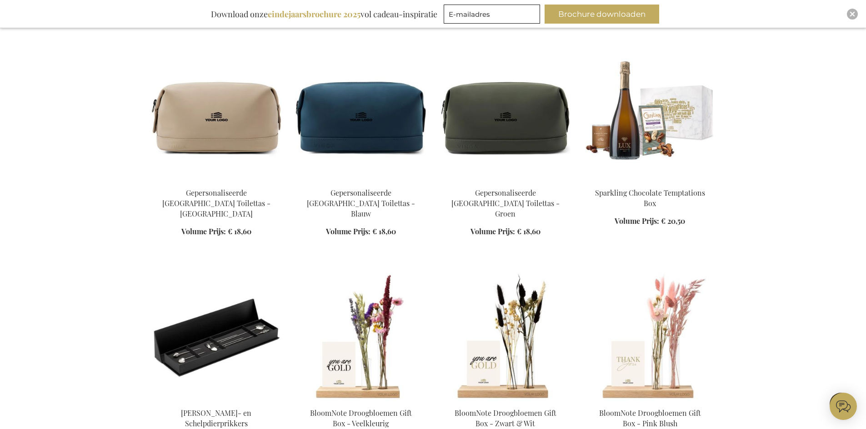
scroll to position [9452, 0]
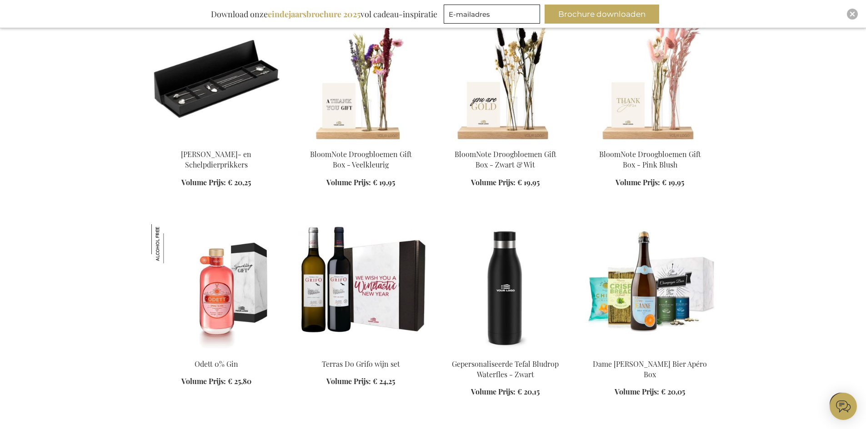
scroll to position [9679, 0]
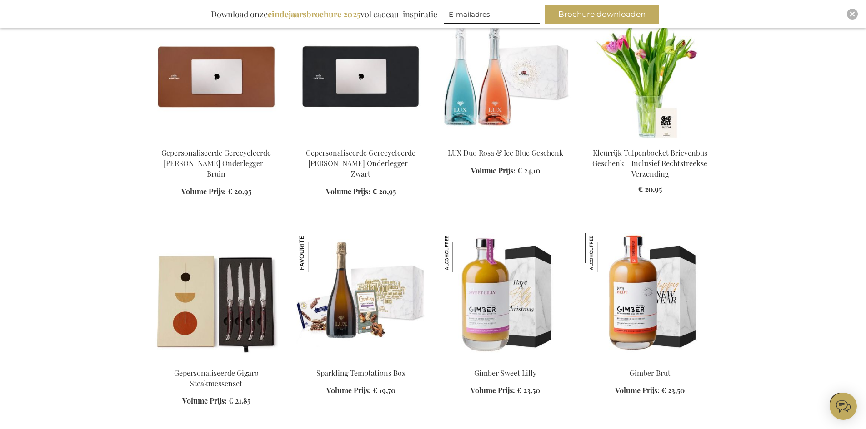
scroll to position [8770, 0]
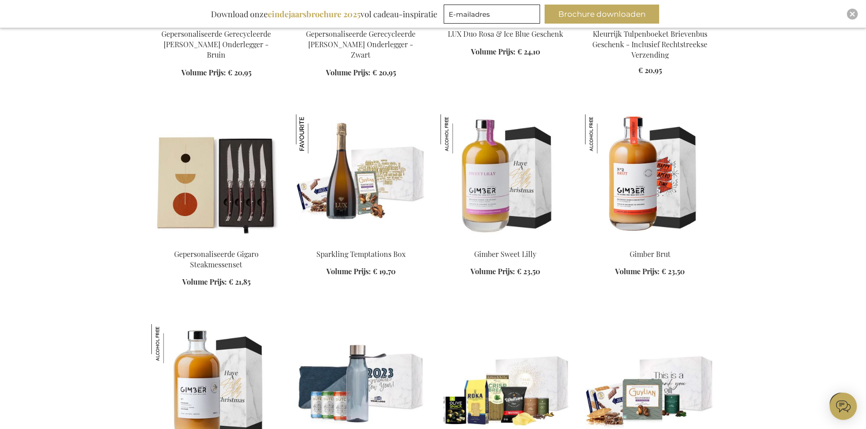
scroll to position [8452, 0]
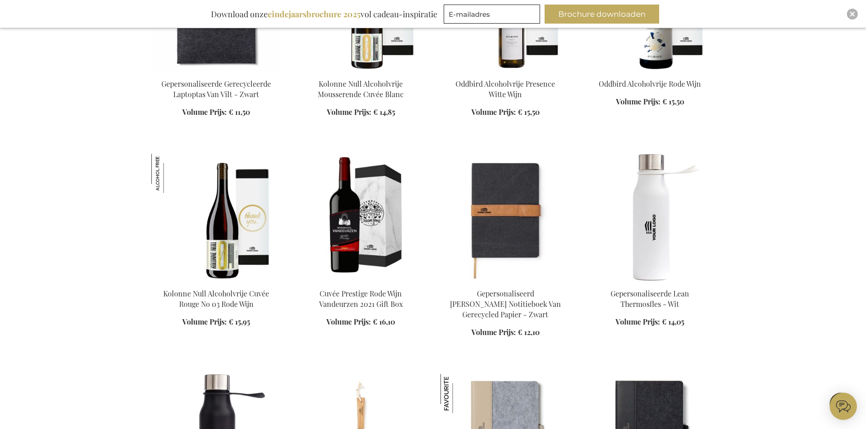
scroll to position [3308, 0]
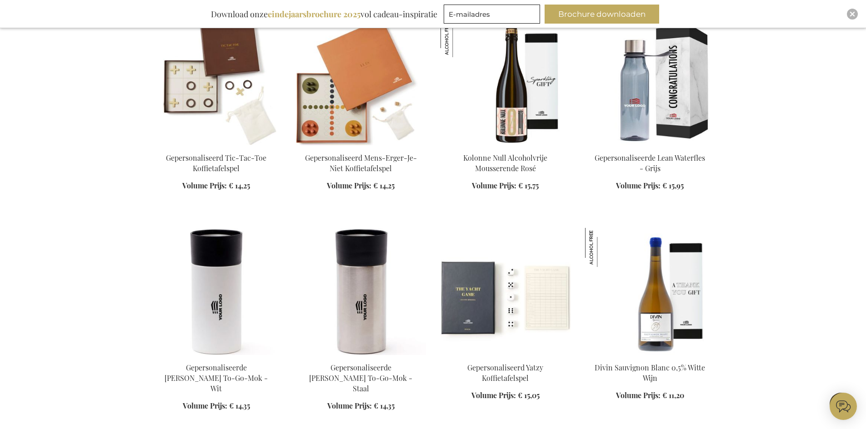
scroll to position [3808, 0]
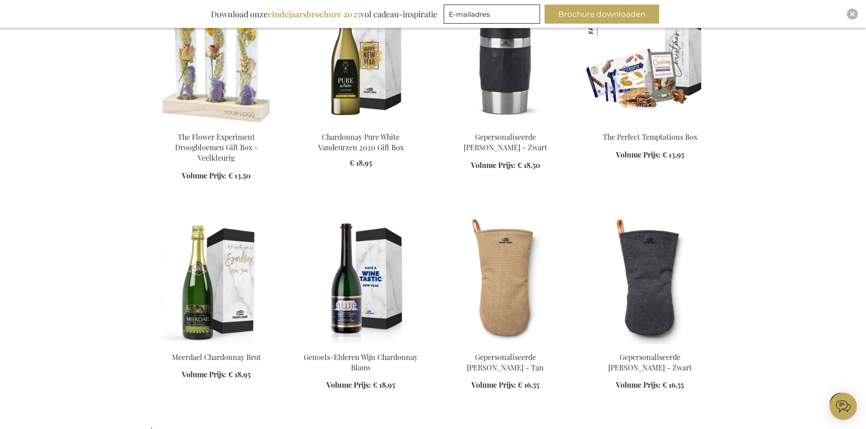
scroll to position [4762, 0]
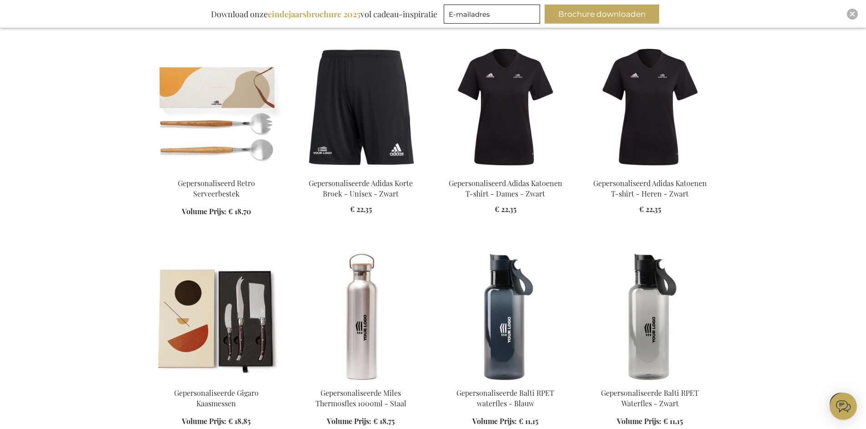
scroll to position [5807, 0]
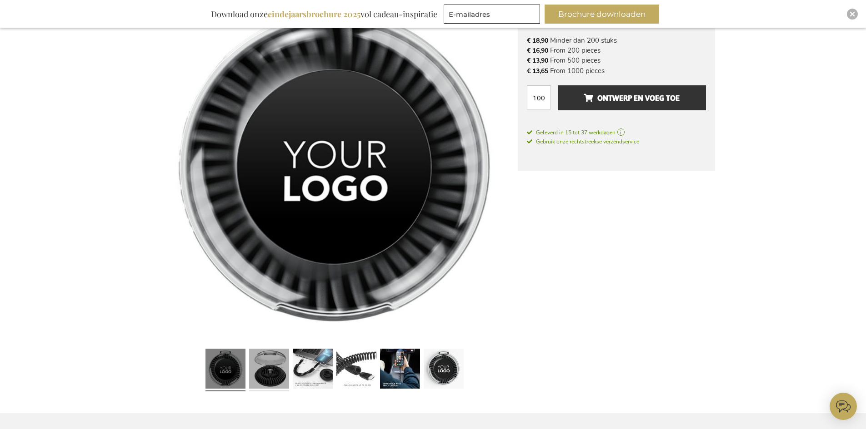
click at [277, 361] on link at bounding box center [269, 370] width 40 height 50
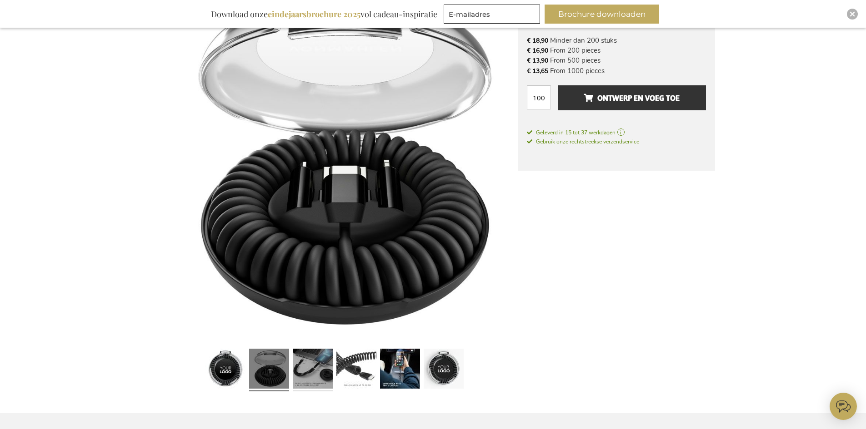
drag, startPoint x: 314, startPoint y: 361, endPoint x: 325, endPoint y: 363, distance: 11.1
click at [314, 361] on link at bounding box center [313, 370] width 40 height 50
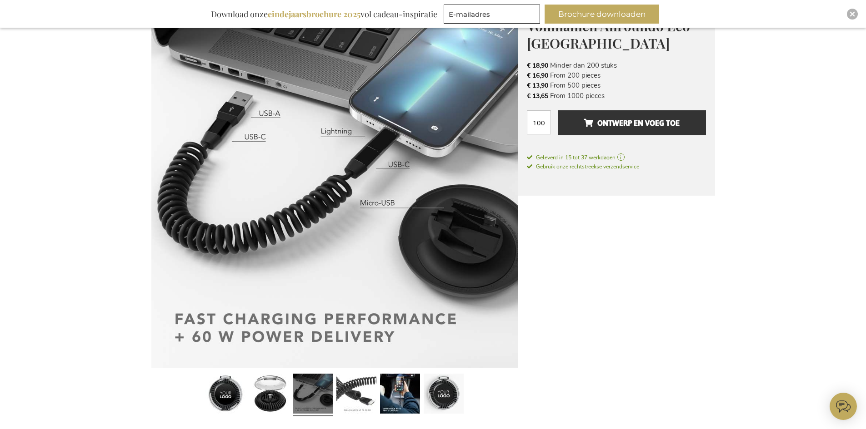
scroll to position [128, 0]
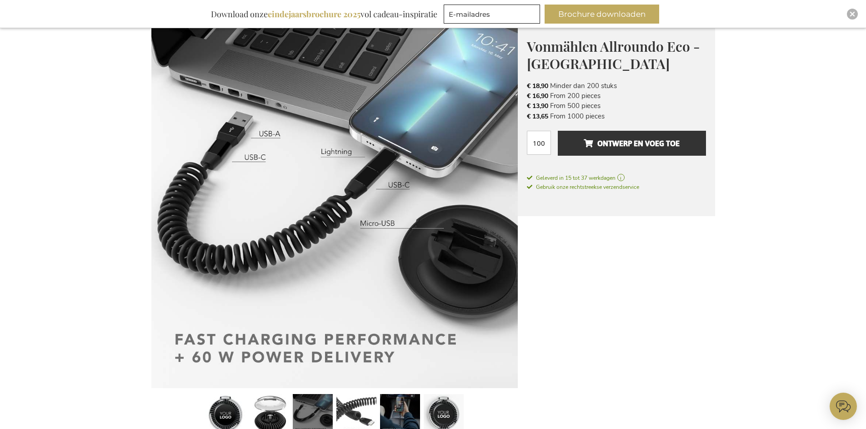
click at [401, 407] on link at bounding box center [400, 416] width 40 height 50
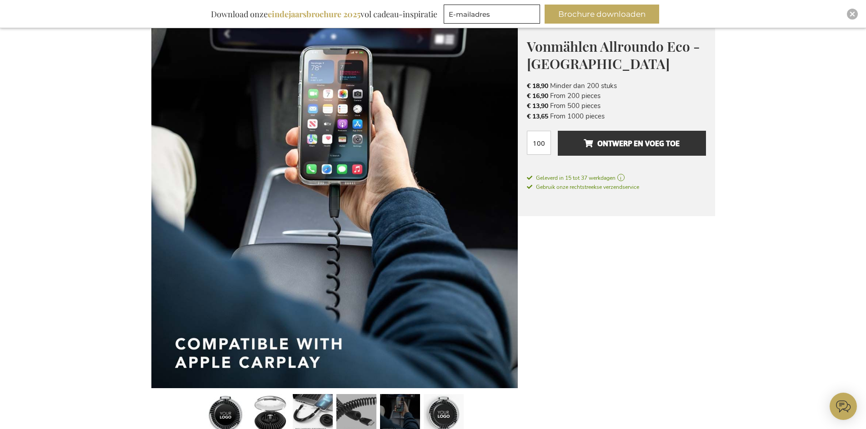
click at [352, 409] on link at bounding box center [356, 416] width 40 height 50
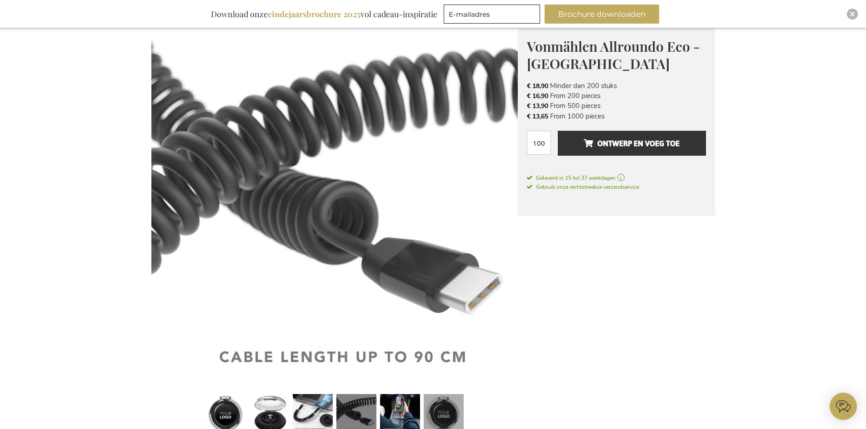
click at [442, 407] on link at bounding box center [444, 416] width 40 height 50
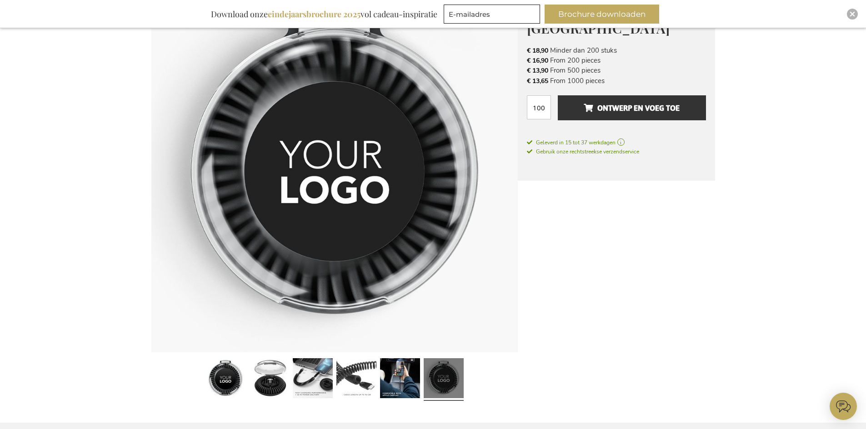
scroll to position [264, 0]
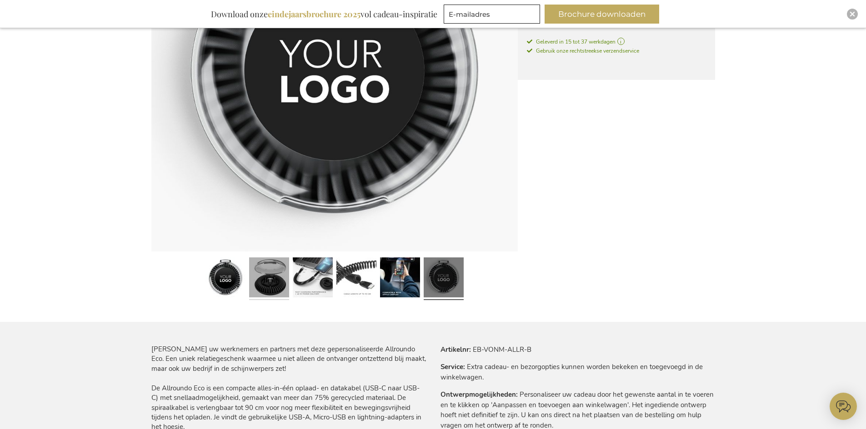
click at [270, 278] on link at bounding box center [269, 279] width 40 height 50
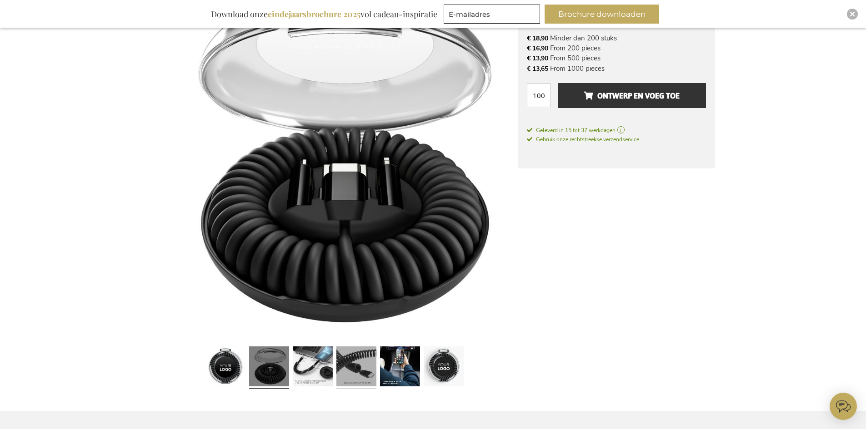
scroll to position [174, 0]
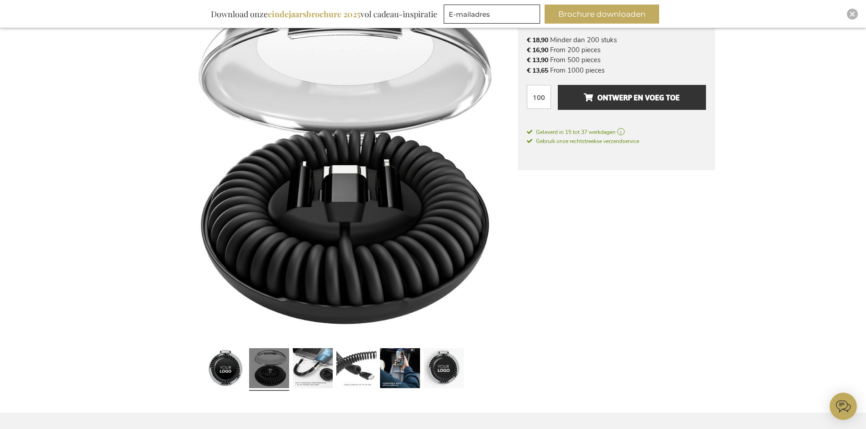
click at [333, 364] on div at bounding box center [313, 370] width 44 height 50
click at [325, 364] on link at bounding box center [313, 370] width 40 height 50
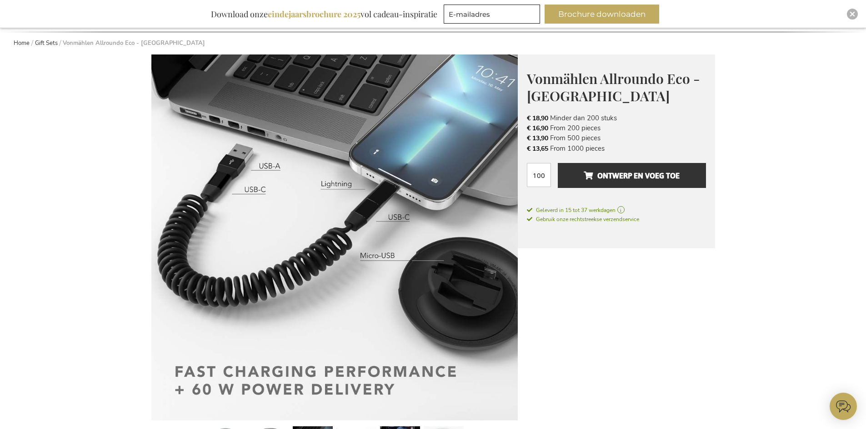
scroll to position [83, 0]
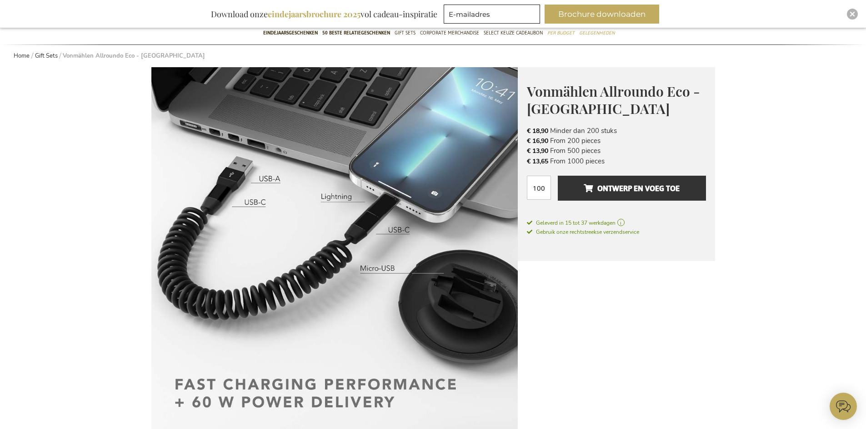
drag, startPoint x: 600, startPoint y: 145, endPoint x: 522, endPoint y: 145, distance: 78.2
click at [522, 145] on div "Vonmählen Allroundo Eco - [GEOGRAPHIC_DATA] VONMÄHLEN: GERMAN ENGINEERING. CONN…" at bounding box center [616, 164] width 197 height 194
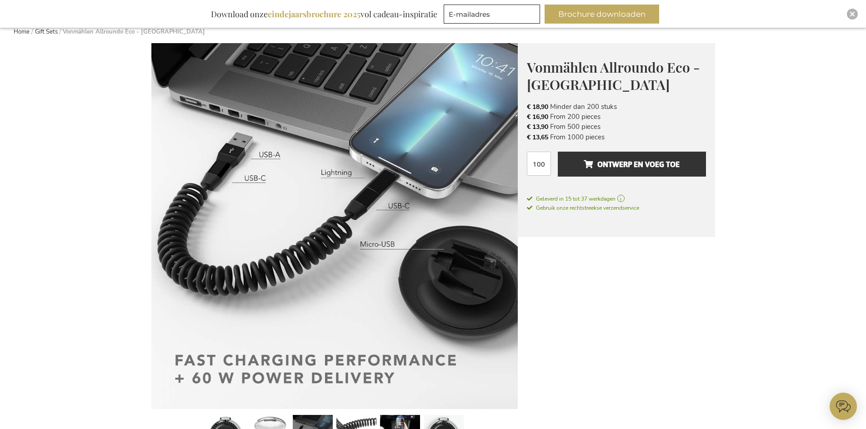
scroll to position [128, 0]
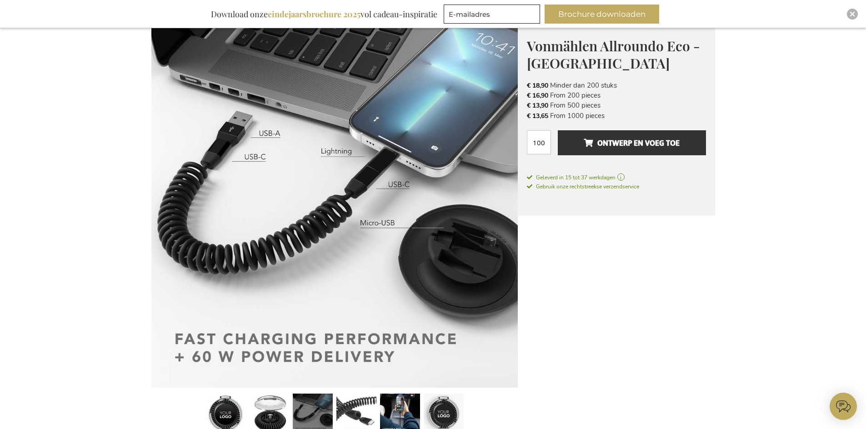
drag, startPoint x: 607, startPoint y: 113, endPoint x: 503, endPoint y: 116, distance: 104.1
click at [503, 116] on div "Ga naar het einde van de afbeeldingen-gallerij Ga naar het begin van de afbeeld…" at bounding box center [432, 411] width 563 height 778
click at [635, 277] on div "Ga naar het einde van de afbeeldingen-gallerij Ga naar het begin van de afbeeld…" at bounding box center [432, 411] width 563 height 778
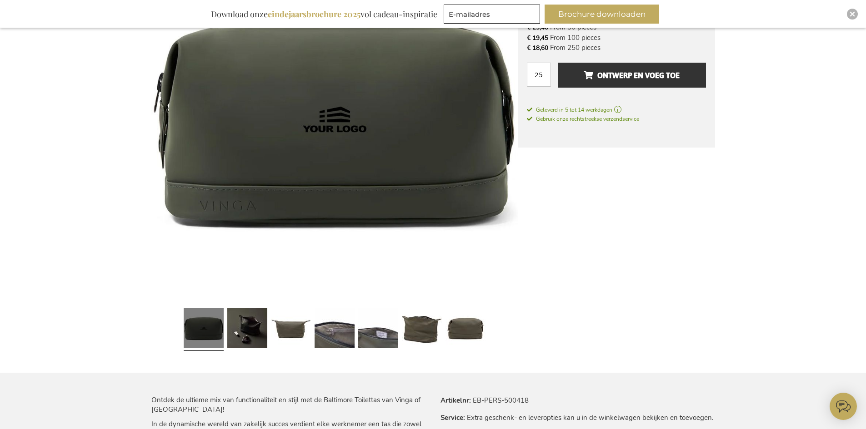
scroll to position [392, 0]
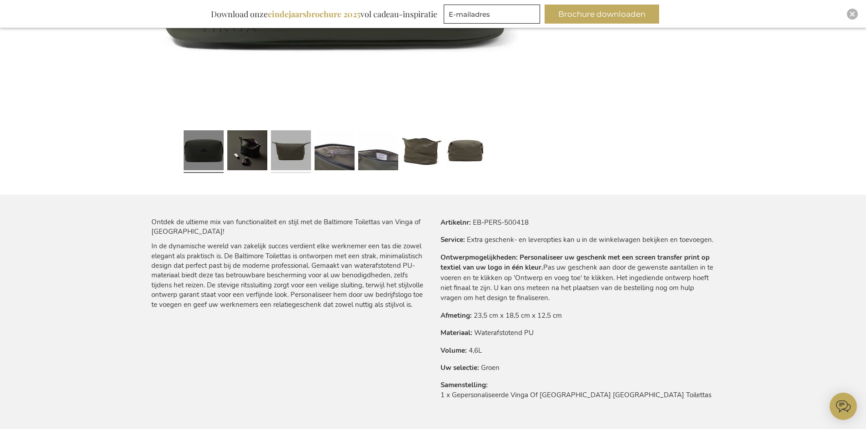
click at [274, 155] on link at bounding box center [291, 152] width 40 height 50
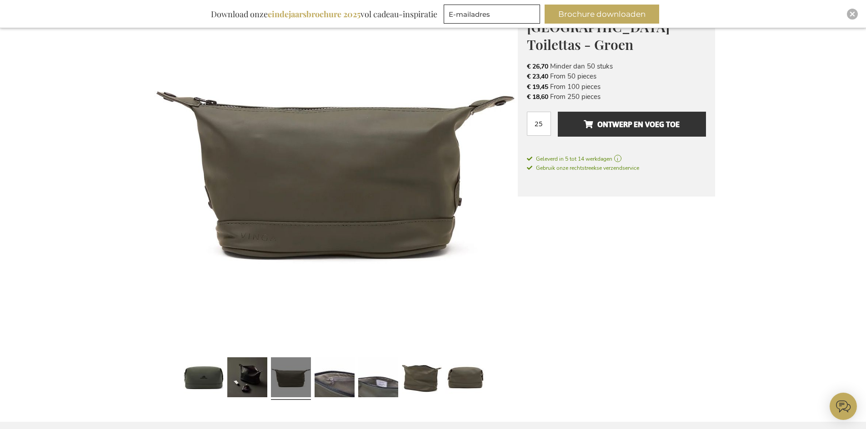
scroll to position [346, 0]
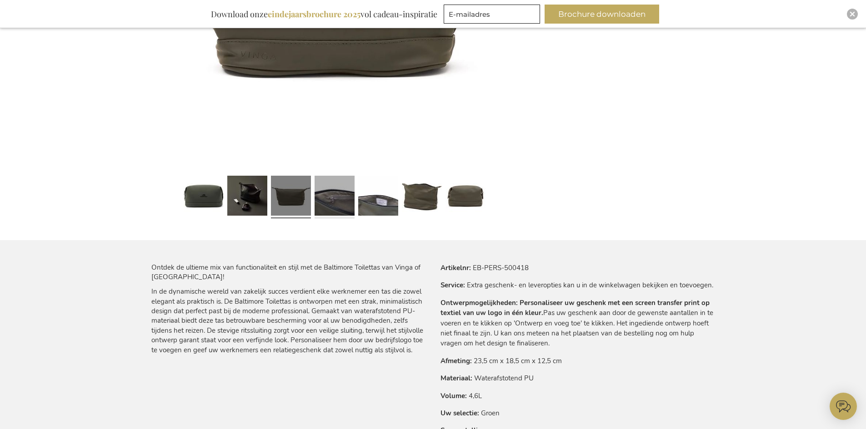
click at [342, 209] on link at bounding box center [334, 197] width 40 height 50
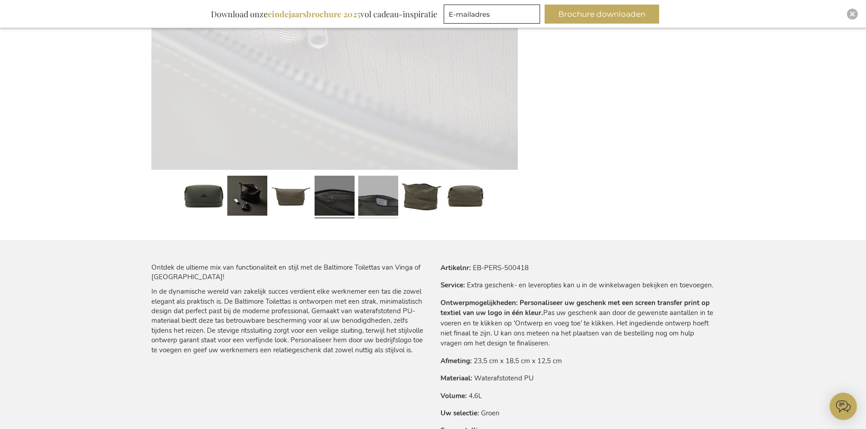
click at [383, 203] on link at bounding box center [378, 197] width 40 height 50
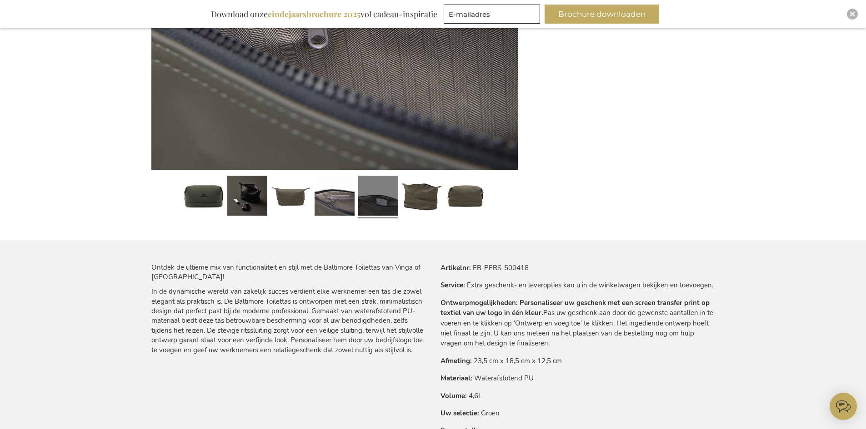
scroll to position [165, 0]
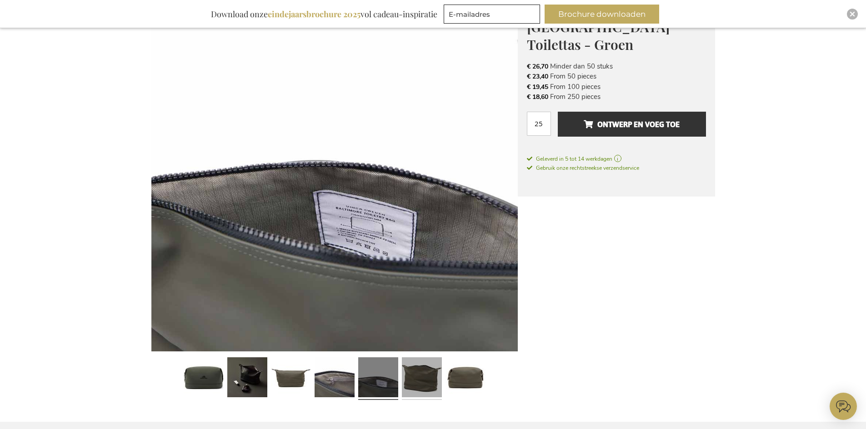
click at [425, 370] on link at bounding box center [422, 379] width 40 height 50
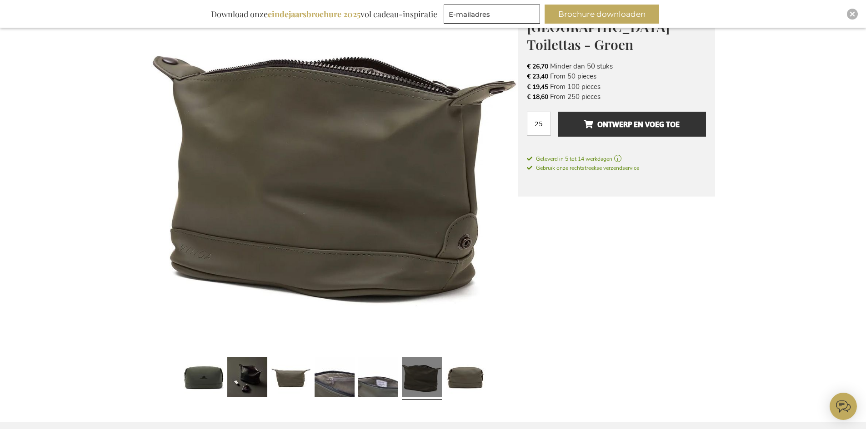
drag, startPoint x: 603, startPoint y: 79, endPoint x: 430, endPoint y: 171, distance: 196.2
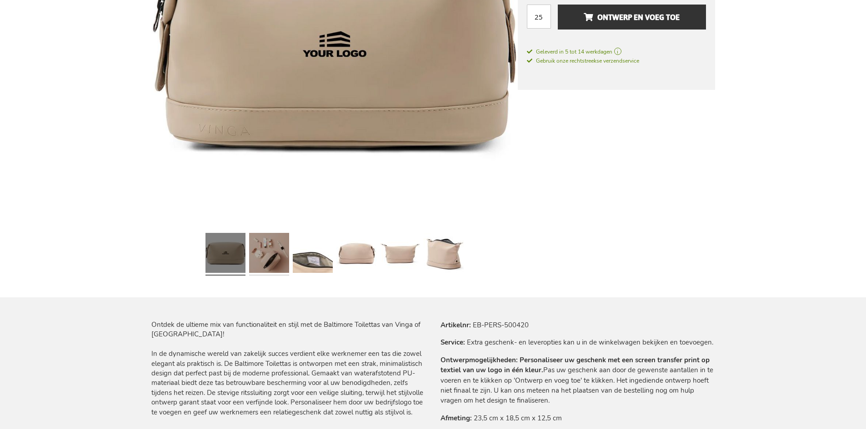
click at [283, 279] on link at bounding box center [269, 254] width 40 height 50
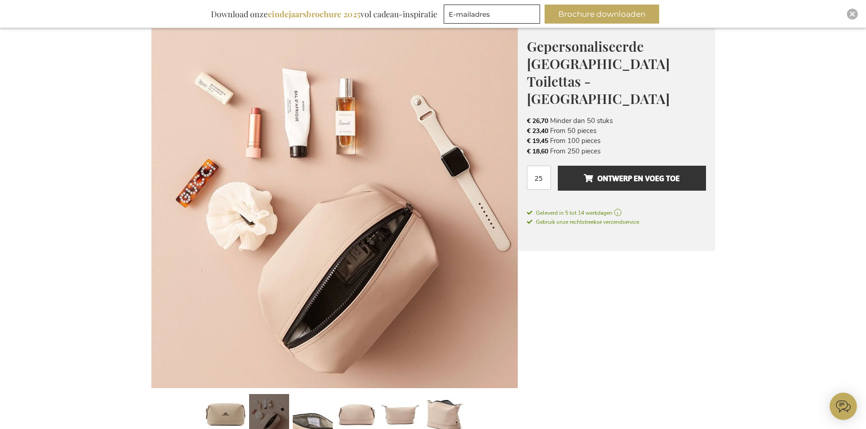
drag, startPoint x: 609, startPoint y: 112, endPoint x: 503, endPoint y: 211, distance: 145.4
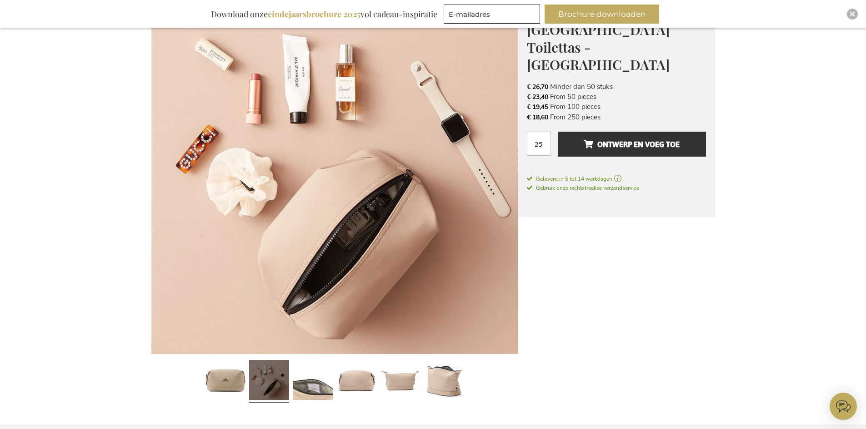
scroll to position [219, 0]
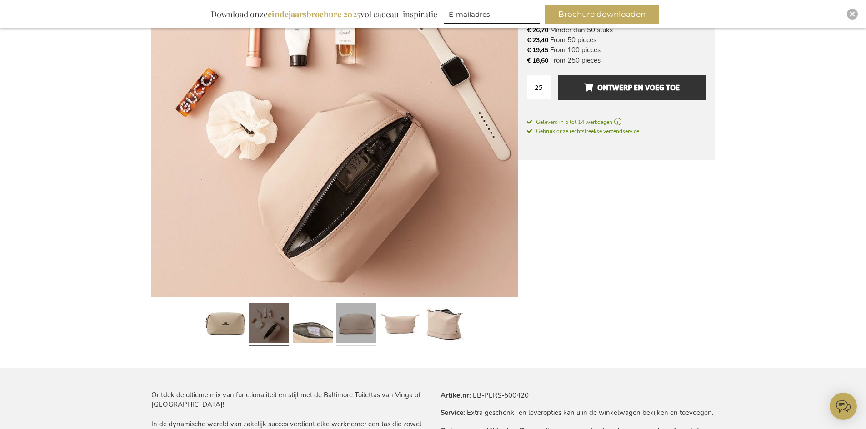
click at [373, 319] on link at bounding box center [356, 325] width 40 height 50
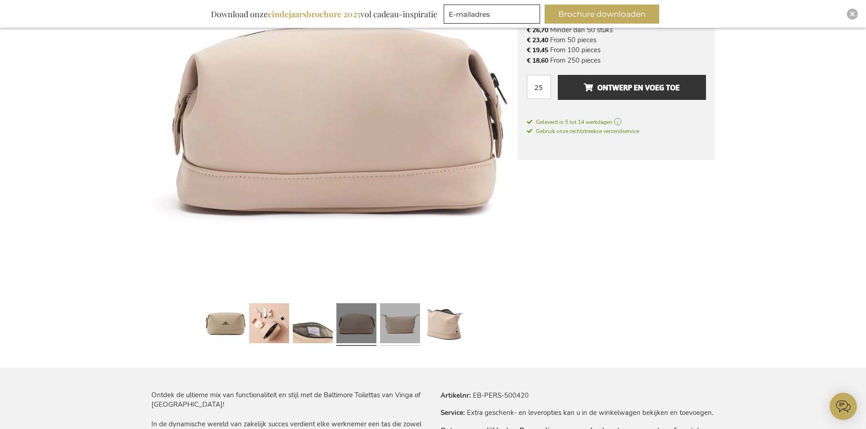
click at [405, 319] on link at bounding box center [400, 325] width 40 height 50
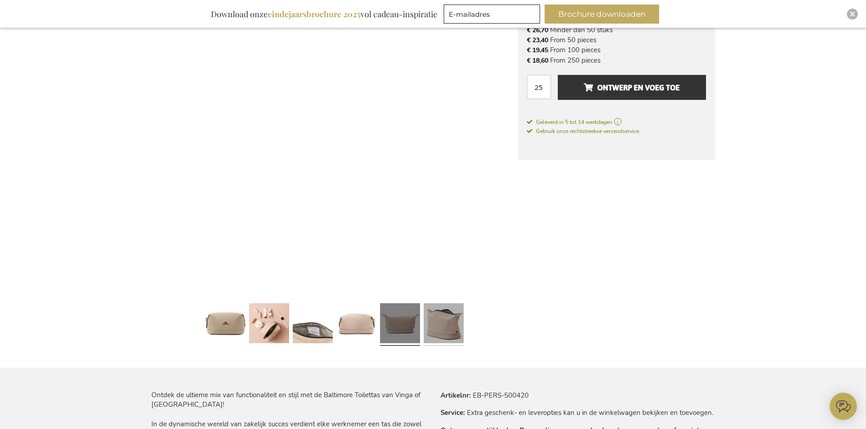
click at [445, 318] on link at bounding box center [444, 325] width 40 height 50
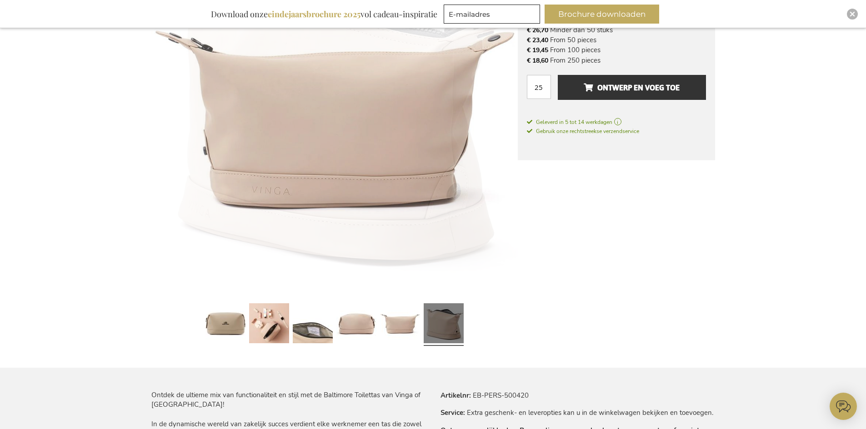
click at [291, 330] on div at bounding box center [313, 325] width 44 height 50
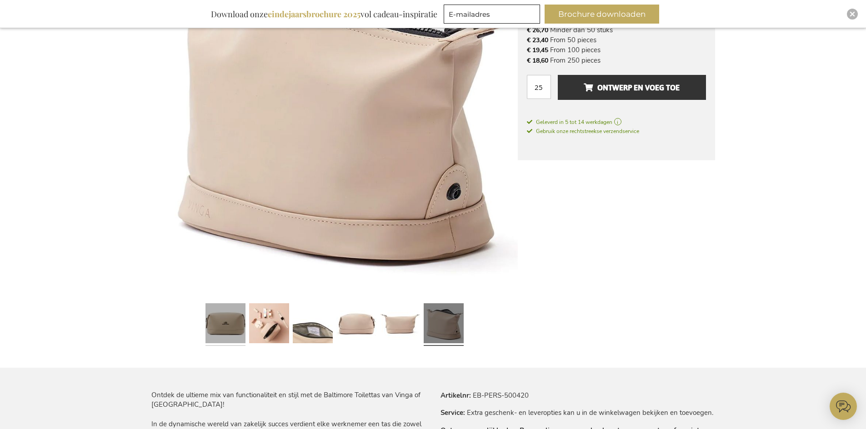
click at [234, 332] on link at bounding box center [225, 325] width 40 height 50
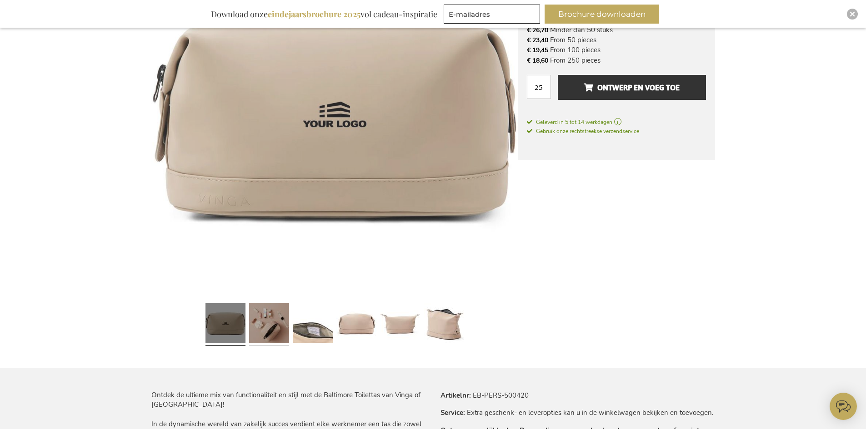
click at [268, 334] on link at bounding box center [269, 325] width 40 height 50
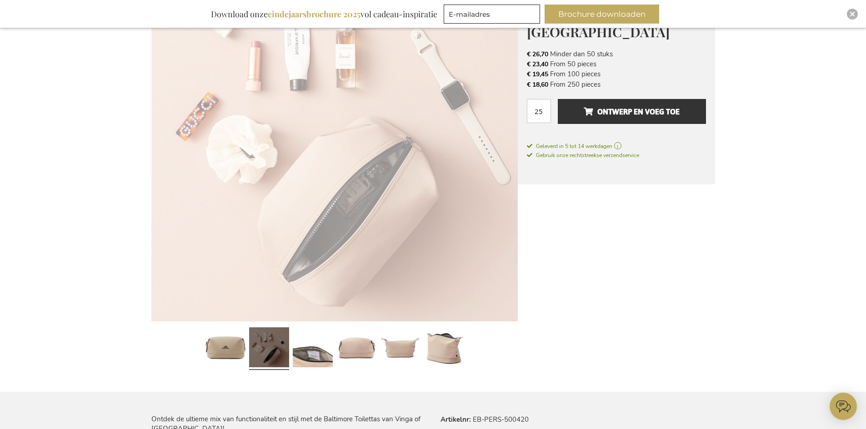
scroll to position [173, 0]
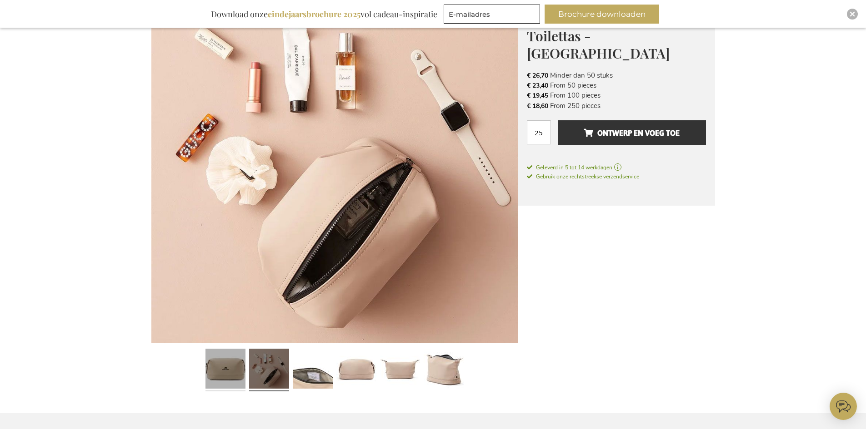
click at [218, 371] on link at bounding box center [225, 370] width 40 height 50
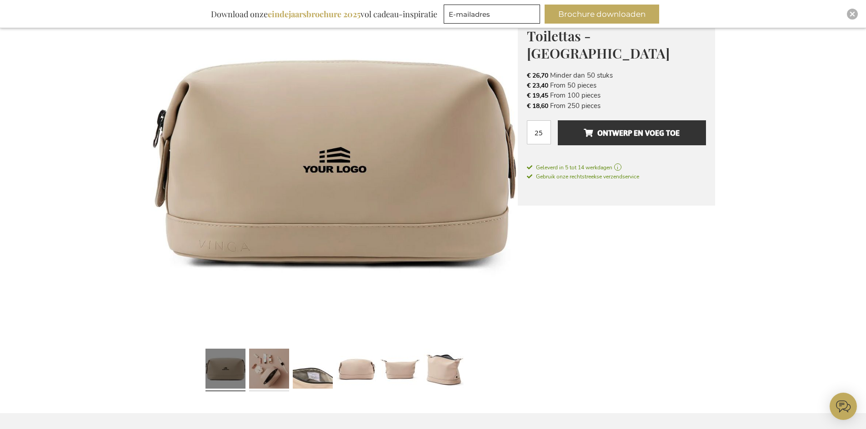
click at [286, 372] on link at bounding box center [269, 370] width 40 height 50
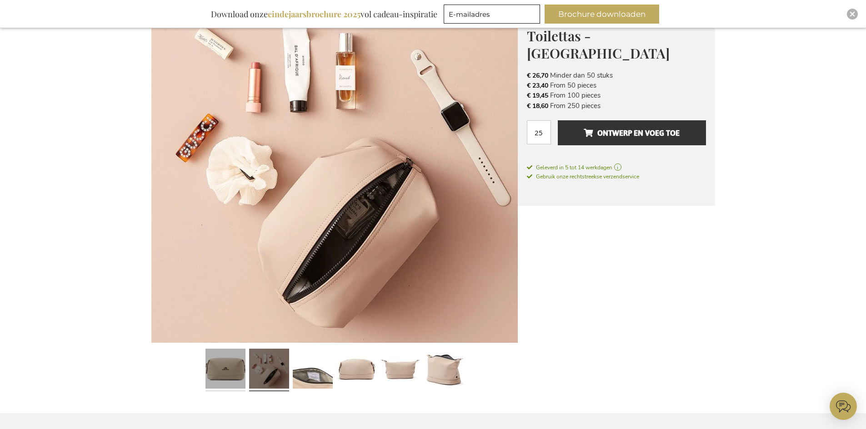
click at [234, 368] on link at bounding box center [225, 370] width 40 height 50
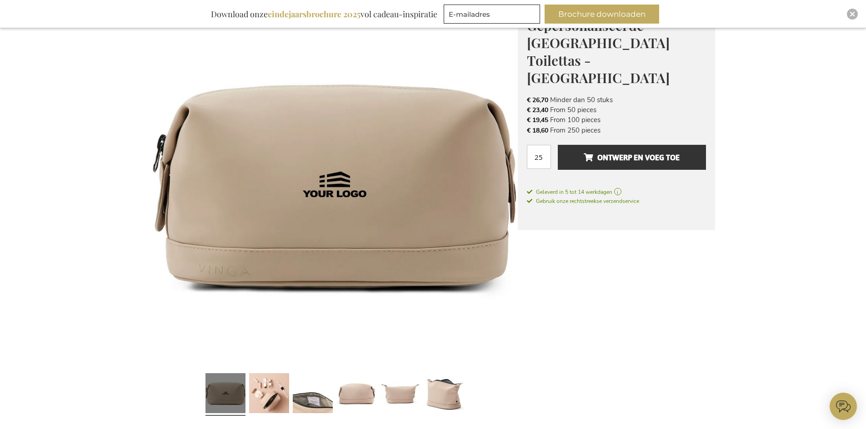
scroll to position [128, 0]
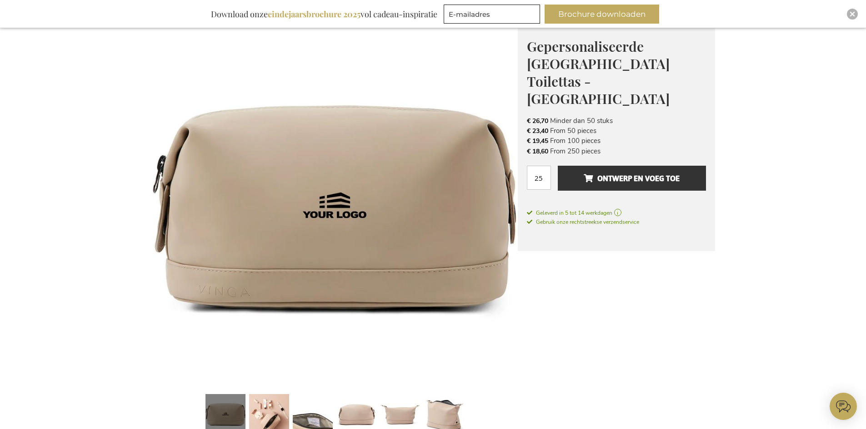
drag, startPoint x: 570, startPoint y: 117, endPoint x: 523, endPoint y: 126, distance: 47.7
click at [522, 119] on div "Gepersonaliseerde Baltimore Toilettas - Greige Het Perfecte Relatiegeschenk voo…" at bounding box center [616, 136] width 197 height 229
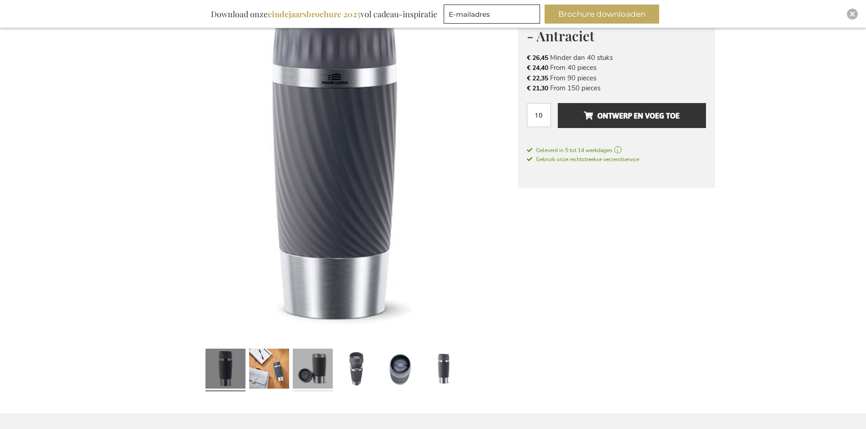
click at [294, 371] on link at bounding box center [313, 370] width 40 height 50
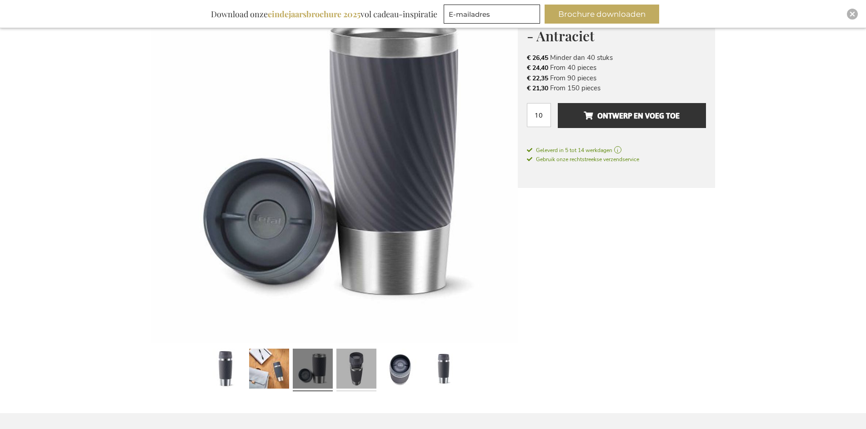
click at [348, 361] on link at bounding box center [356, 370] width 40 height 50
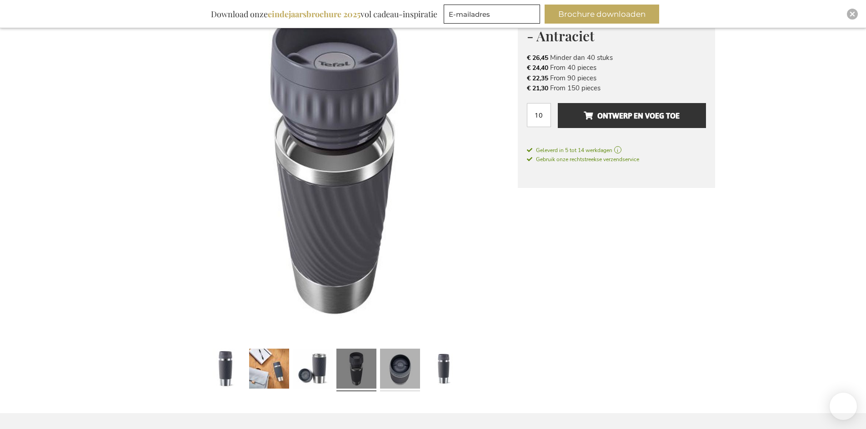
click at [391, 361] on link at bounding box center [400, 370] width 40 height 50
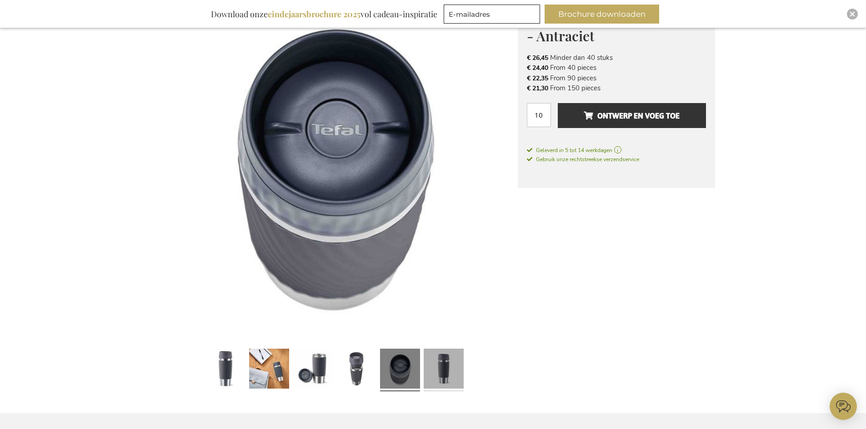
click at [452, 355] on link at bounding box center [444, 370] width 40 height 50
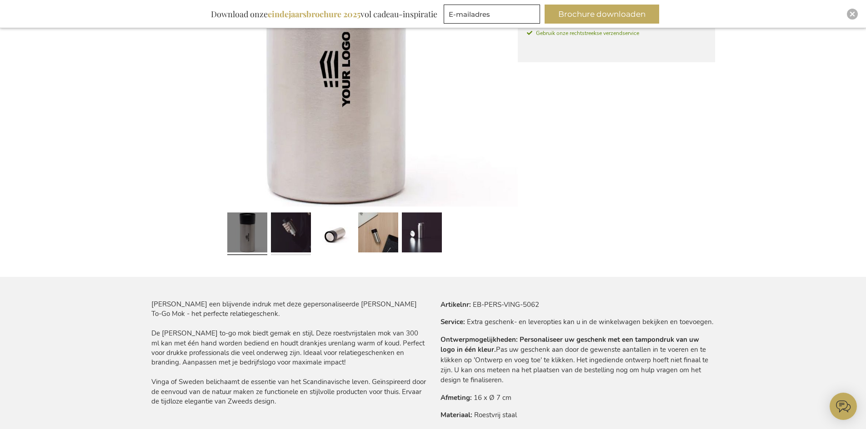
click at [292, 241] on link at bounding box center [291, 234] width 40 height 50
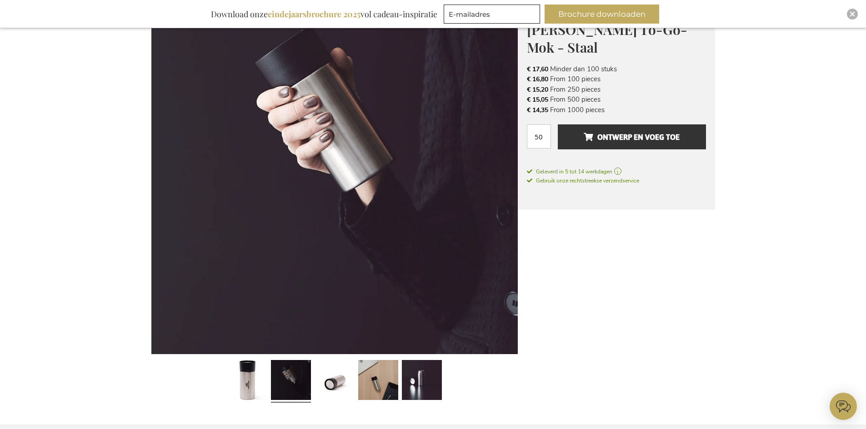
scroll to position [82, 0]
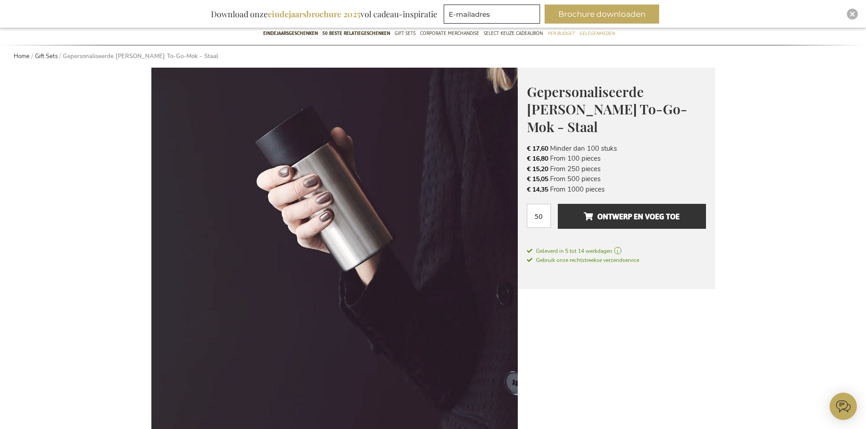
drag, startPoint x: 600, startPoint y: 160, endPoint x: 519, endPoint y: 159, distance: 80.9
click at [519, 159] on div "Gepersonaliseerde [PERSON_NAME] To-Go-Mok - Staal Het Perfecte Relatiegeschenk …" at bounding box center [616, 179] width 197 height 222
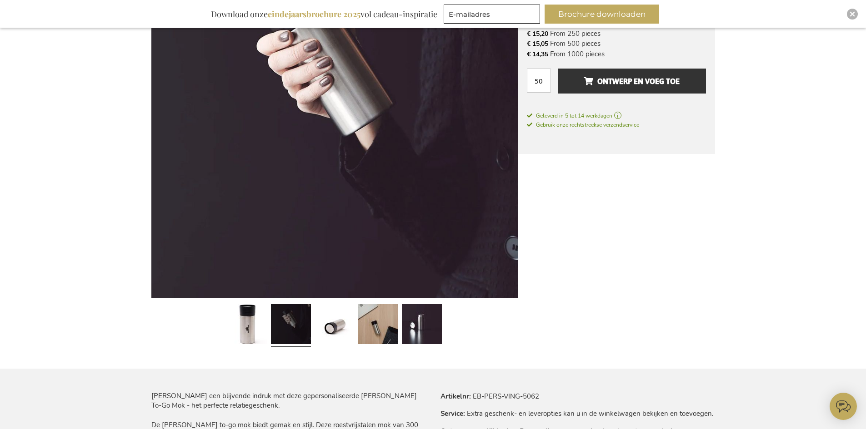
scroll to position [219, 0]
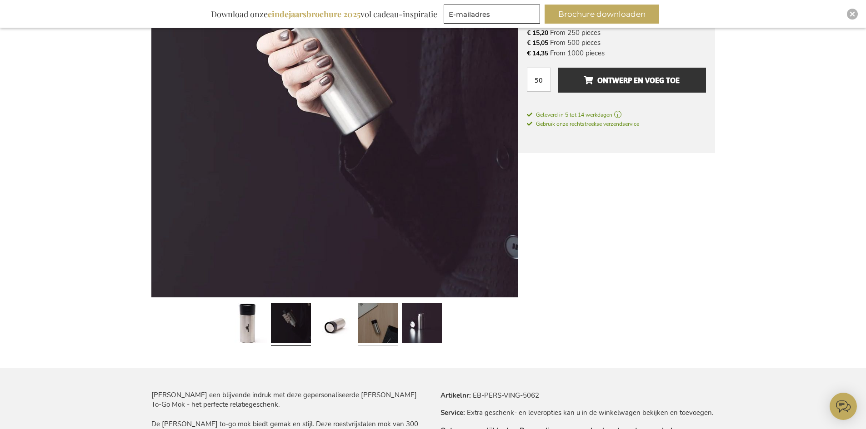
click at [383, 335] on link at bounding box center [378, 325] width 40 height 50
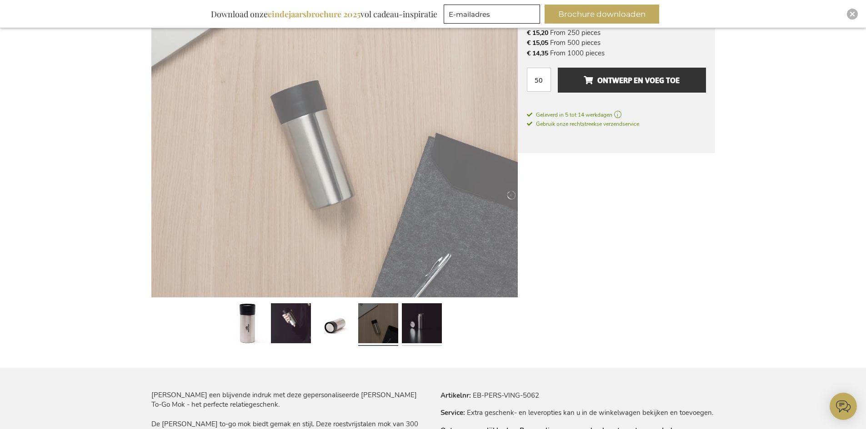
click at [424, 326] on link at bounding box center [422, 325] width 40 height 50
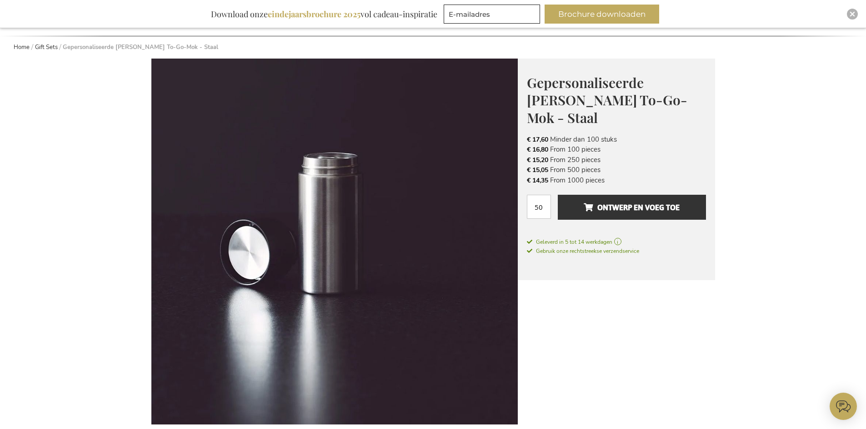
scroll to position [182, 0]
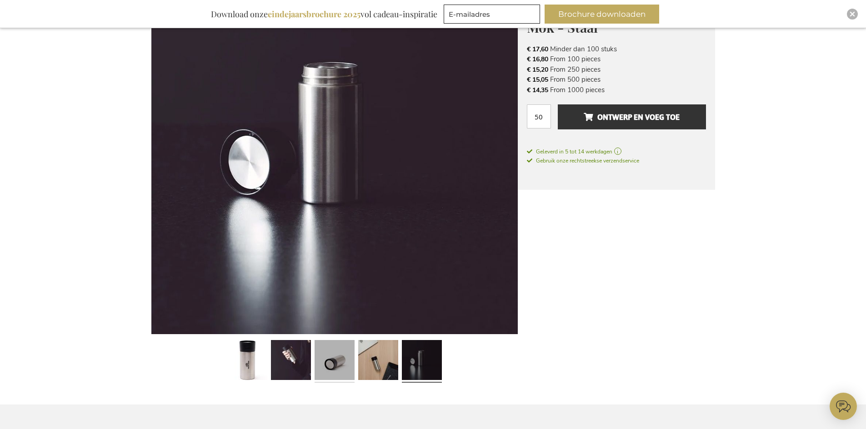
click at [330, 371] on link at bounding box center [334, 362] width 40 height 50
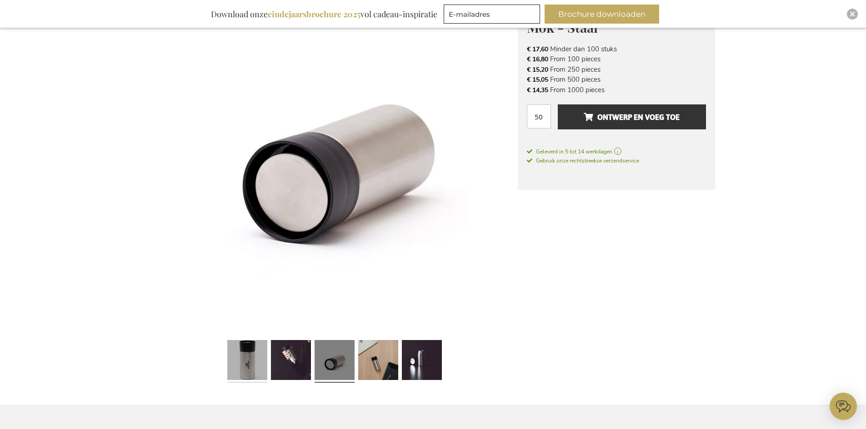
click at [252, 355] on link at bounding box center [247, 362] width 40 height 50
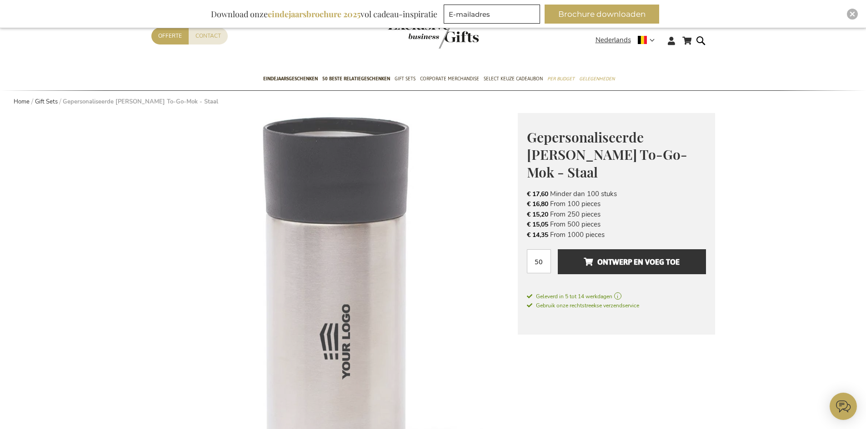
scroll to position [0, 0]
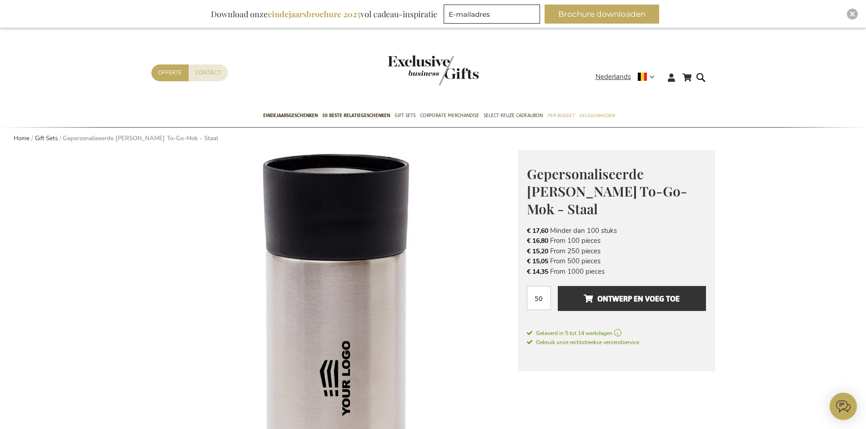
drag, startPoint x: 602, startPoint y: 244, endPoint x: 519, endPoint y: 250, distance: 83.0
click at [519, 250] on div "Gepersonaliseerde Otis Thermo To-Go-Mok - Staal Het Perfecte Relatiegeschenk vo…" at bounding box center [616, 261] width 197 height 222
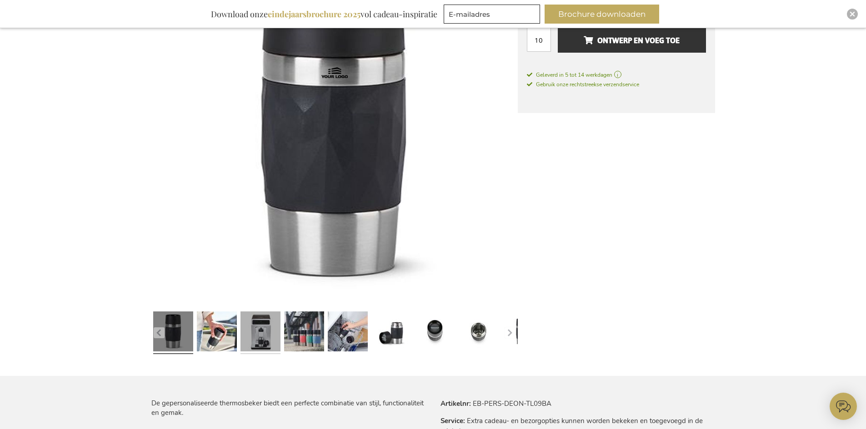
click at [249, 329] on link at bounding box center [260, 333] width 40 height 50
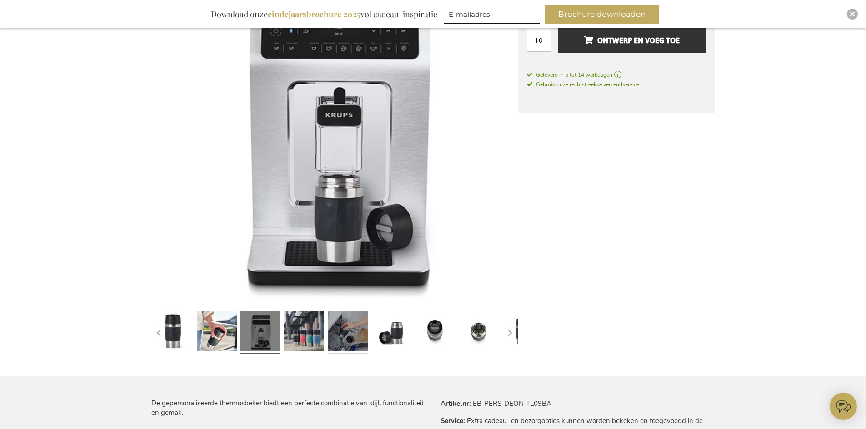
click at [363, 334] on link at bounding box center [348, 333] width 40 height 50
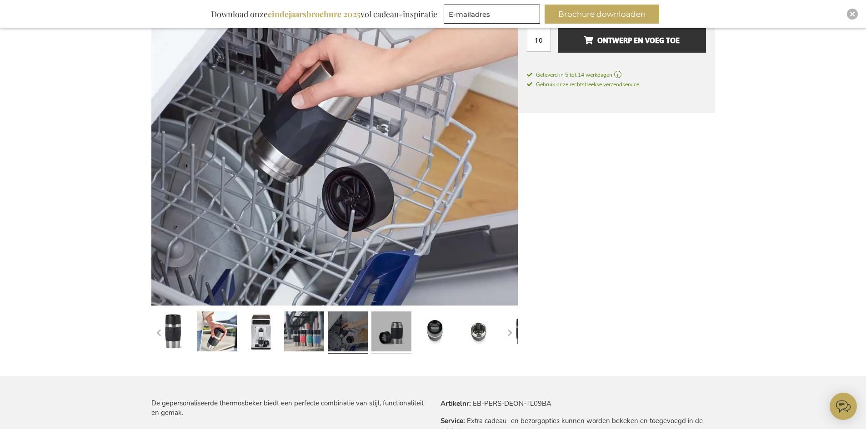
click at [394, 323] on link at bounding box center [391, 333] width 40 height 50
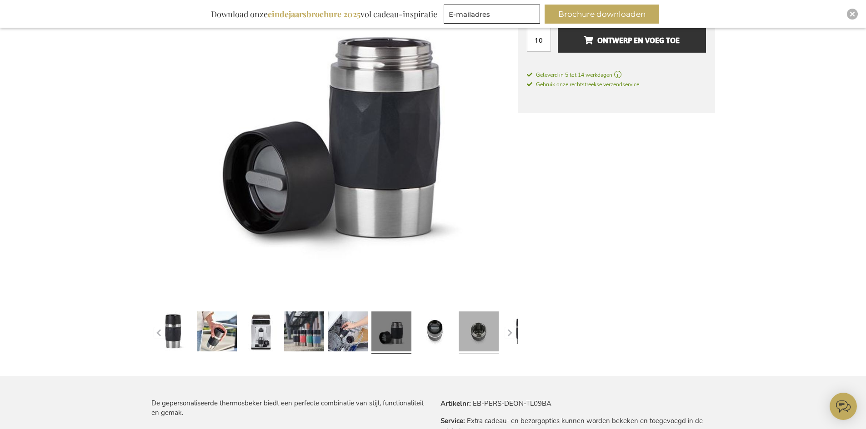
click at [472, 329] on link at bounding box center [479, 333] width 40 height 50
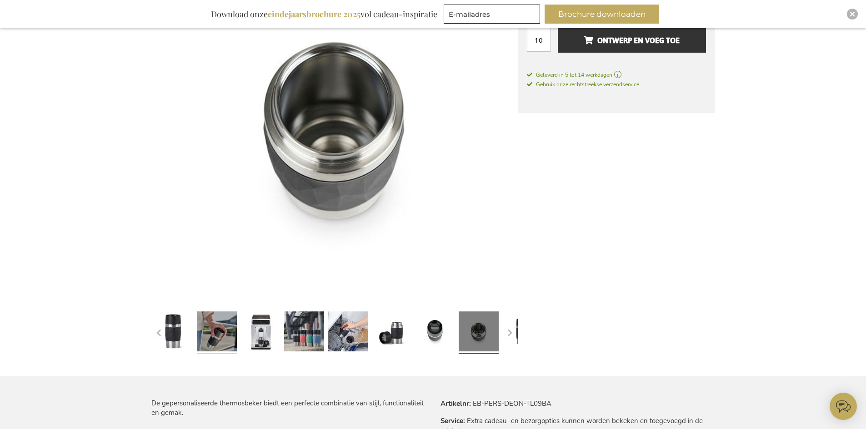
click at [229, 335] on link at bounding box center [217, 333] width 40 height 50
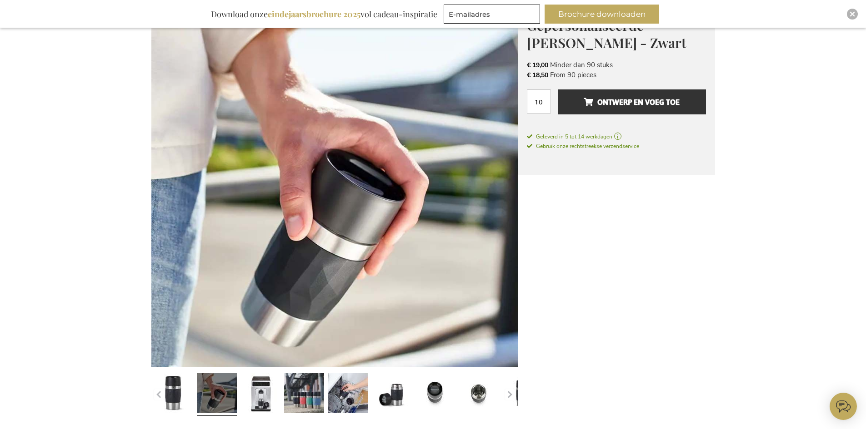
scroll to position [74, 0]
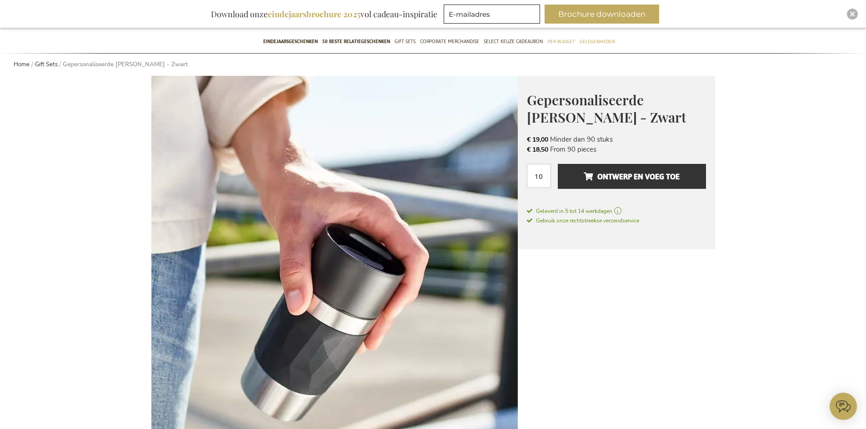
drag, startPoint x: 597, startPoint y: 152, endPoint x: 502, endPoint y: 152, distance: 95.4
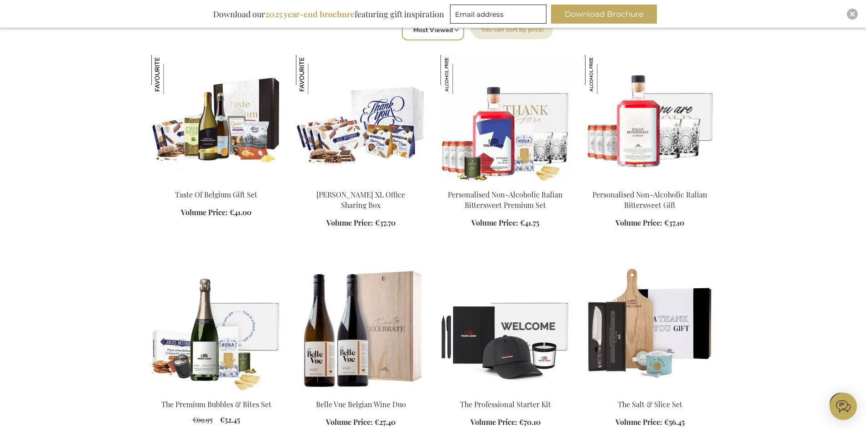
scroll to position [318, 0]
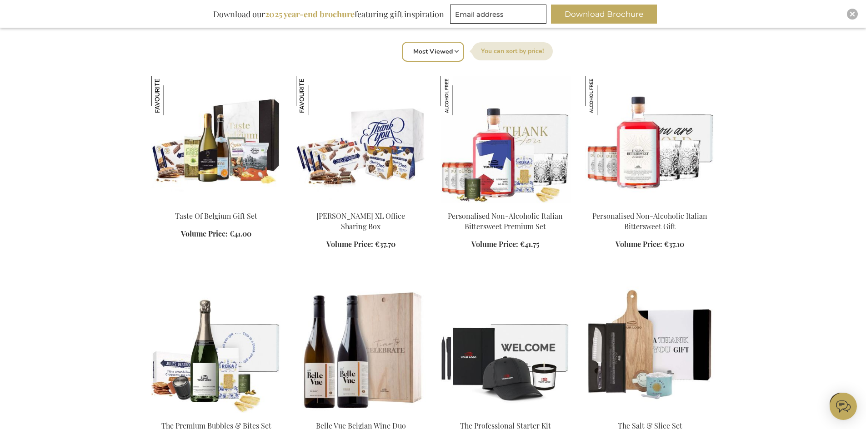
click at [411, 50] on select "Position Best Sellers Most Viewed New Biggest Saving Price: low to high Price: …" at bounding box center [433, 52] width 62 height 20
select select "price_asc"
click at [402, 42] on select "Position Best Sellers Most Viewed New Biggest Saving Price: low to high Price: …" at bounding box center [433, 52] width 62 height 20
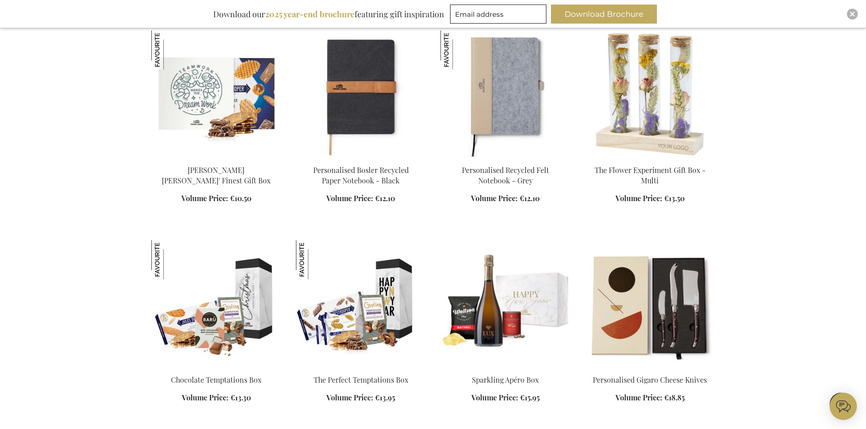
scroll to position [727, 0]
